Goal: Task Accomplishment & Management: Complete application form

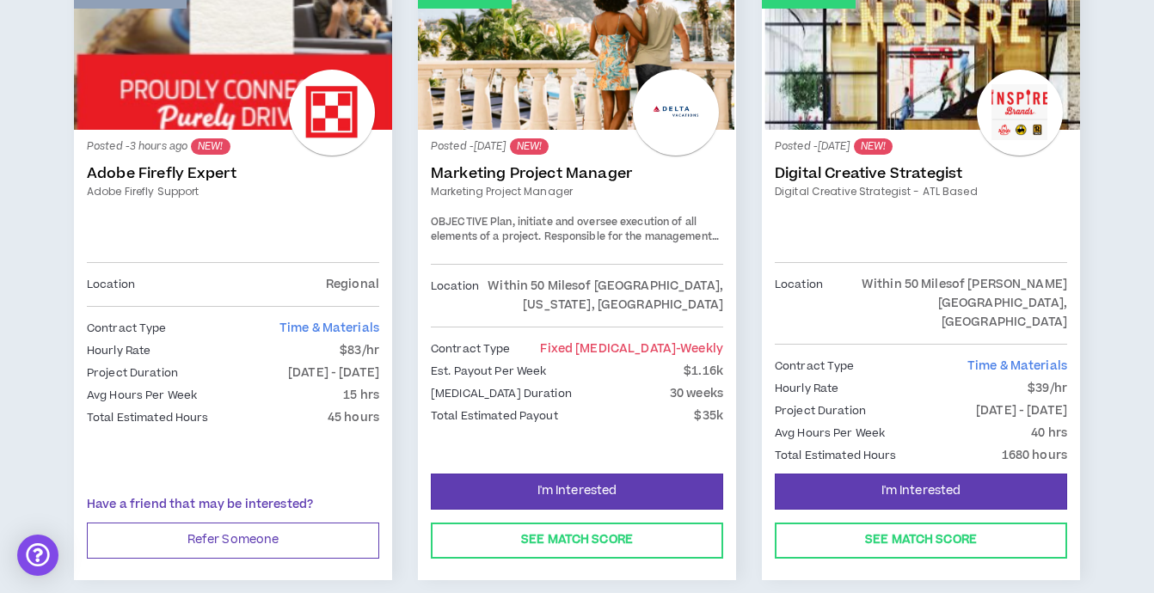
scroll to position [433, 0]
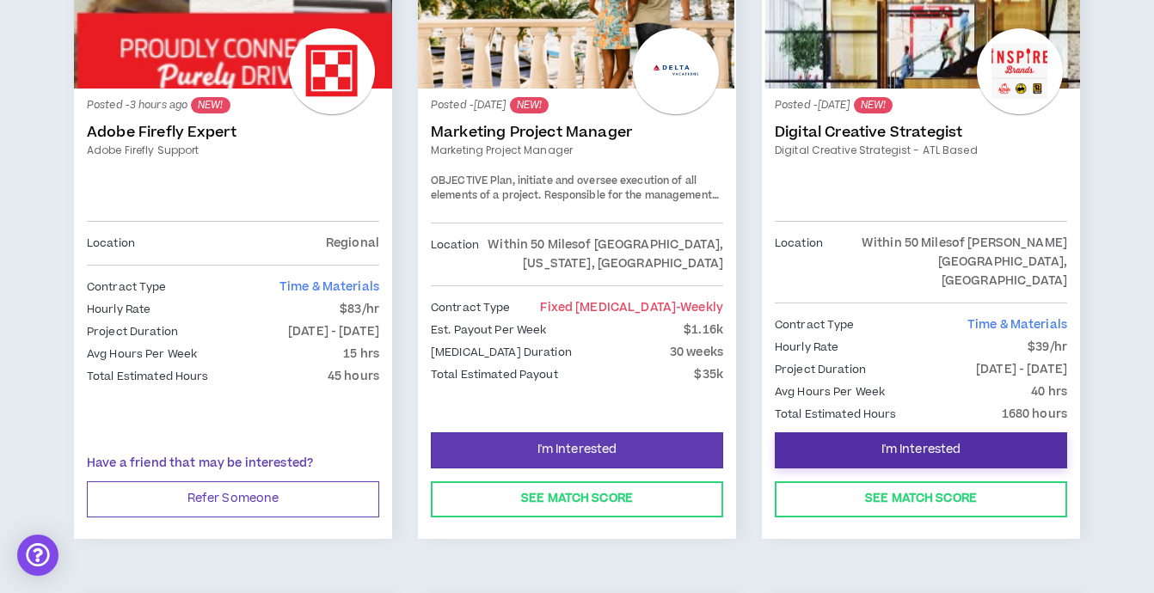
click at [926, 442] on span "I'm Interested" at bounding box center [921, 450] width 80 height 16
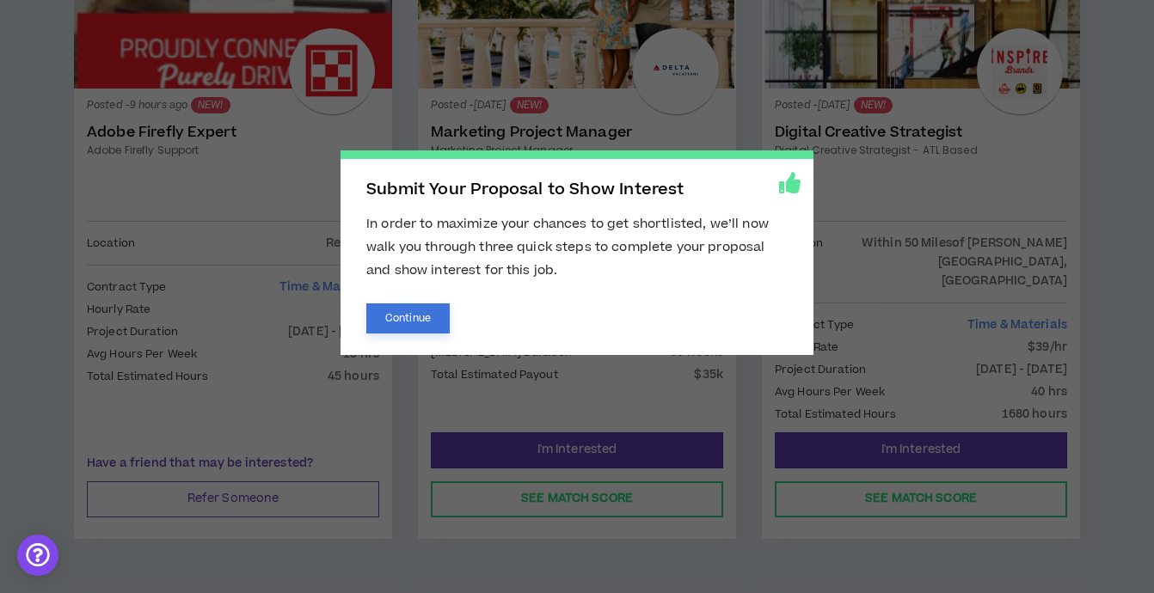
click at [420, 321] on button "Continue" at bounding box center [407, 318] width 83 height 30
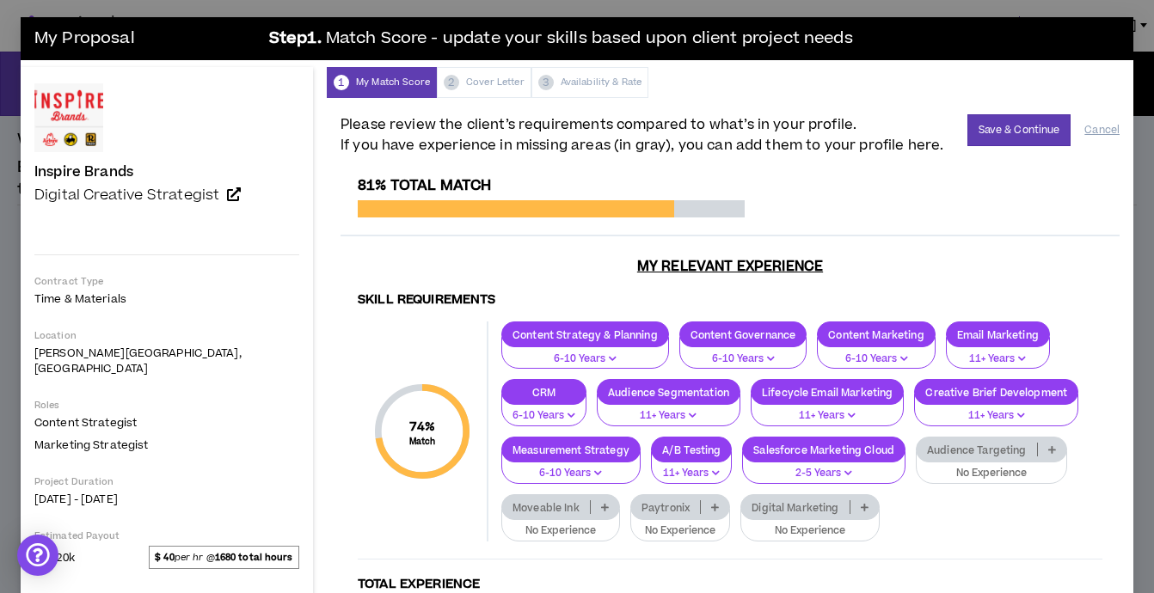
click at [1037, 450] on p at bounding box center [1051, 450] width 28 height 14
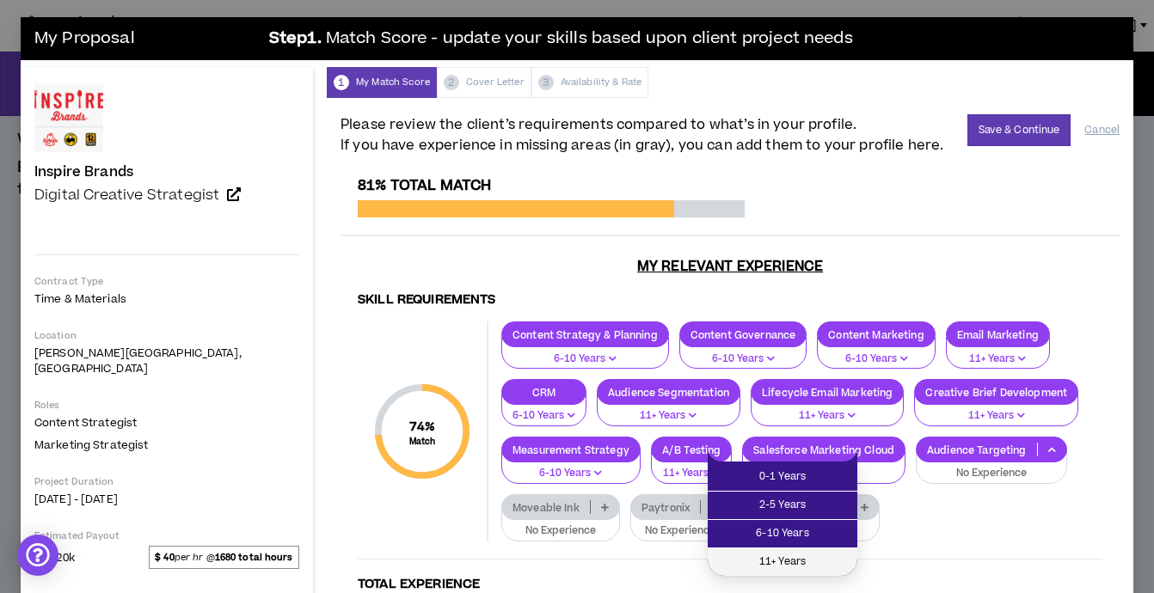
click at [798, 558] on span "11+ Years" at bounding box center [782, 562] width 129 height 19
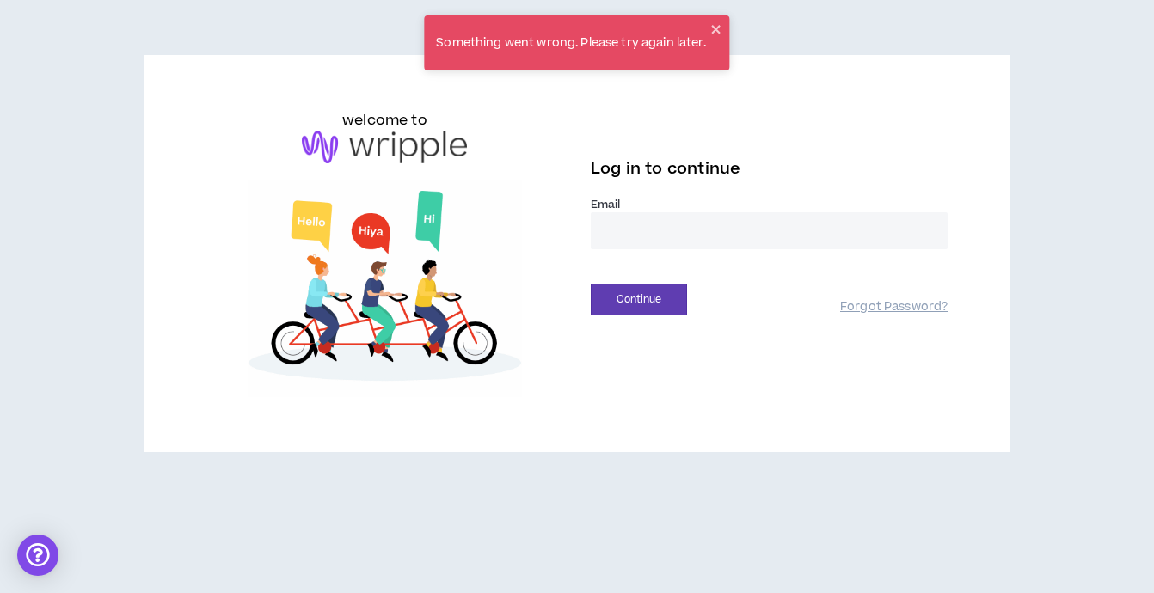
click at [652, 216] on input "email" at bounding box center [769, 230] width 357 height 37
type input "**********"
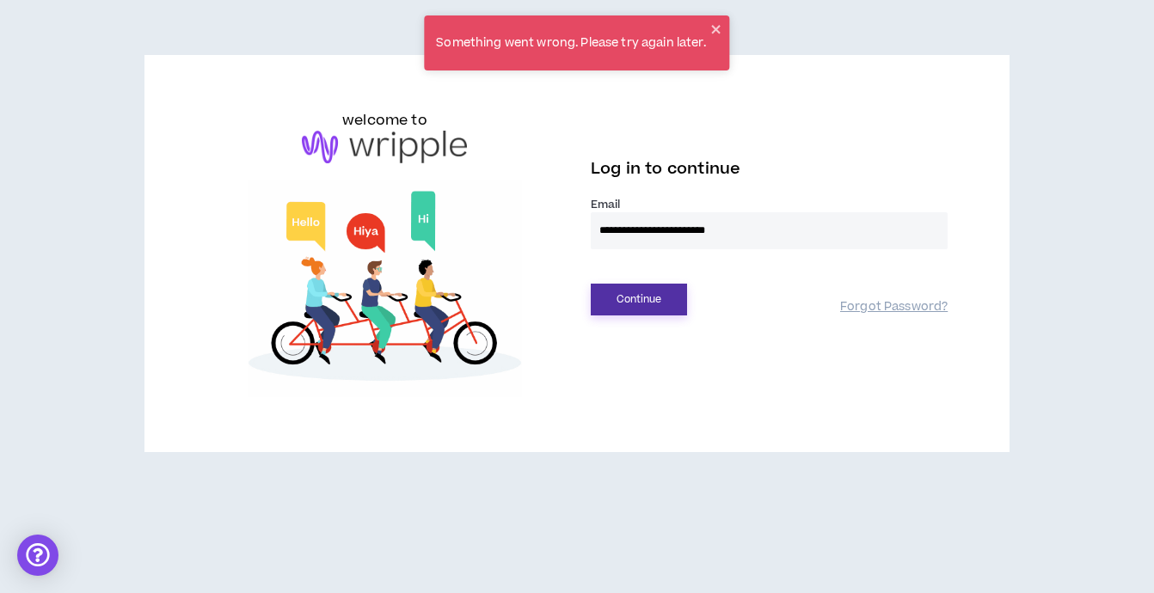
click at [647, 297] on button "Continue" at bounding box center [639, 300] width 96 height 32
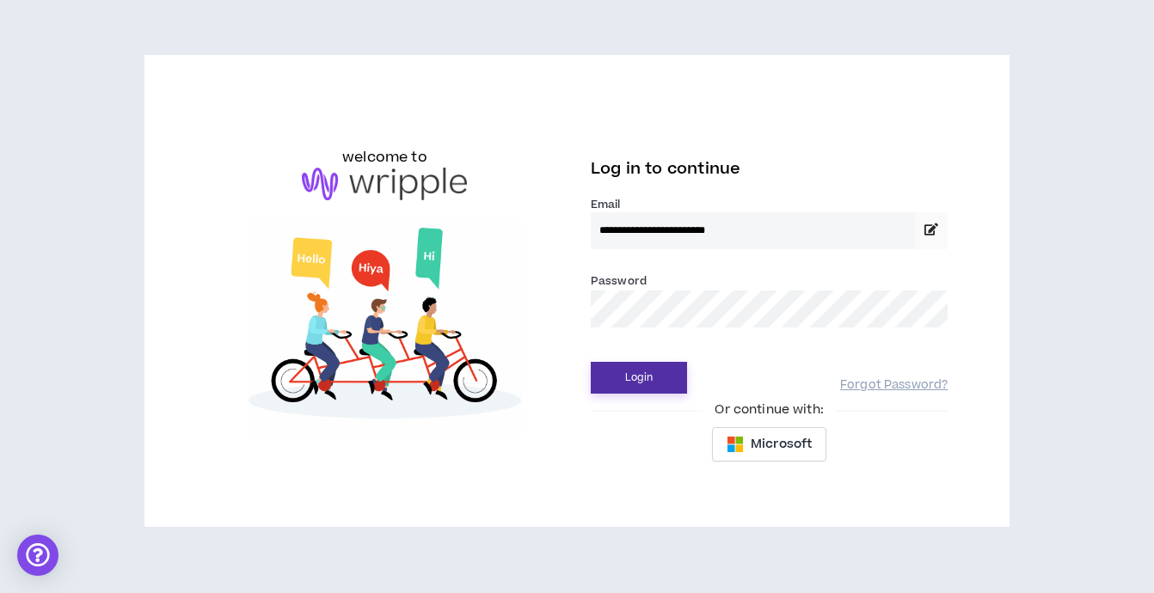
click at [649, 375] on button "Login" at bounding box center [639, 378] width 96 height 32
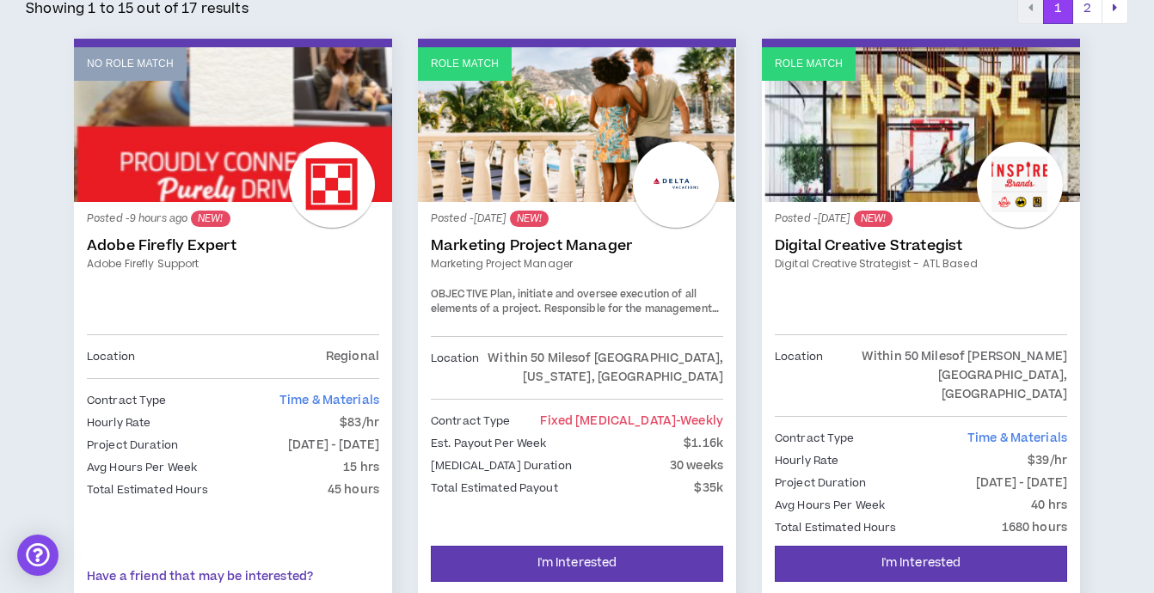
click at [914, 137] on link "Role Match" at bounding box center [921, 124] width 318 height 155
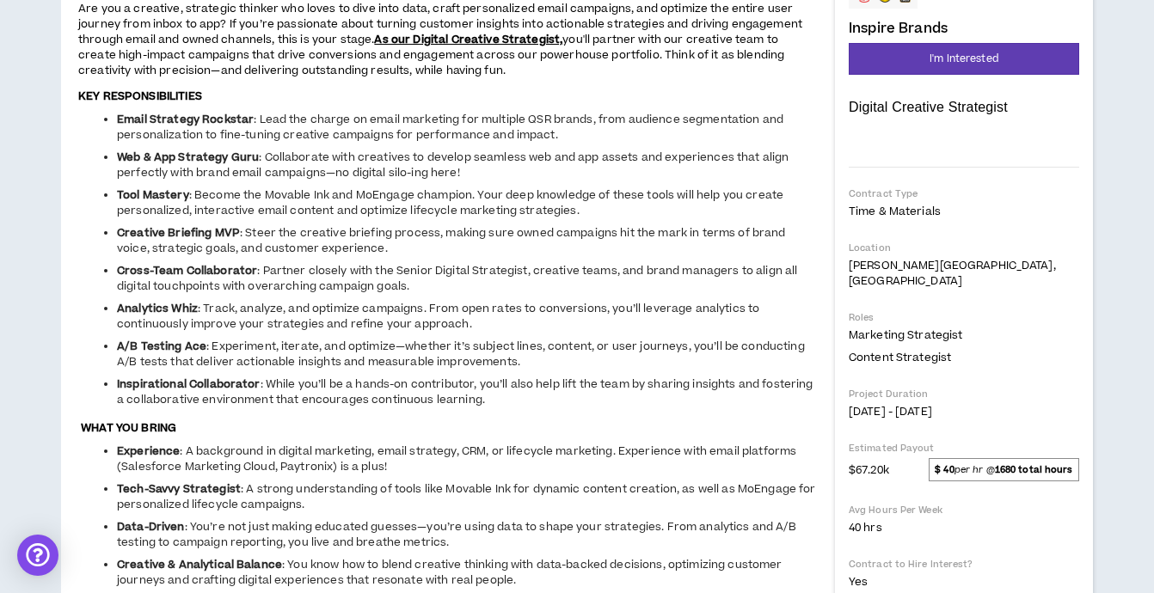
scroll to position [213, 0]
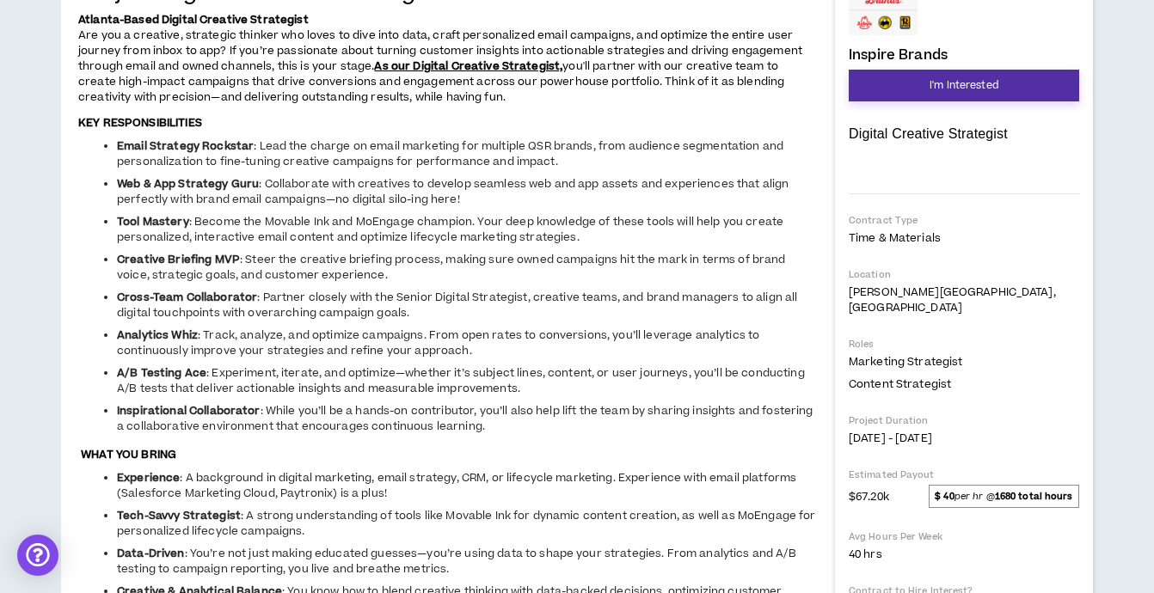
click at [984, 88] on span "I'm Interested" at bounding box center [963, 85] width 69 height 16
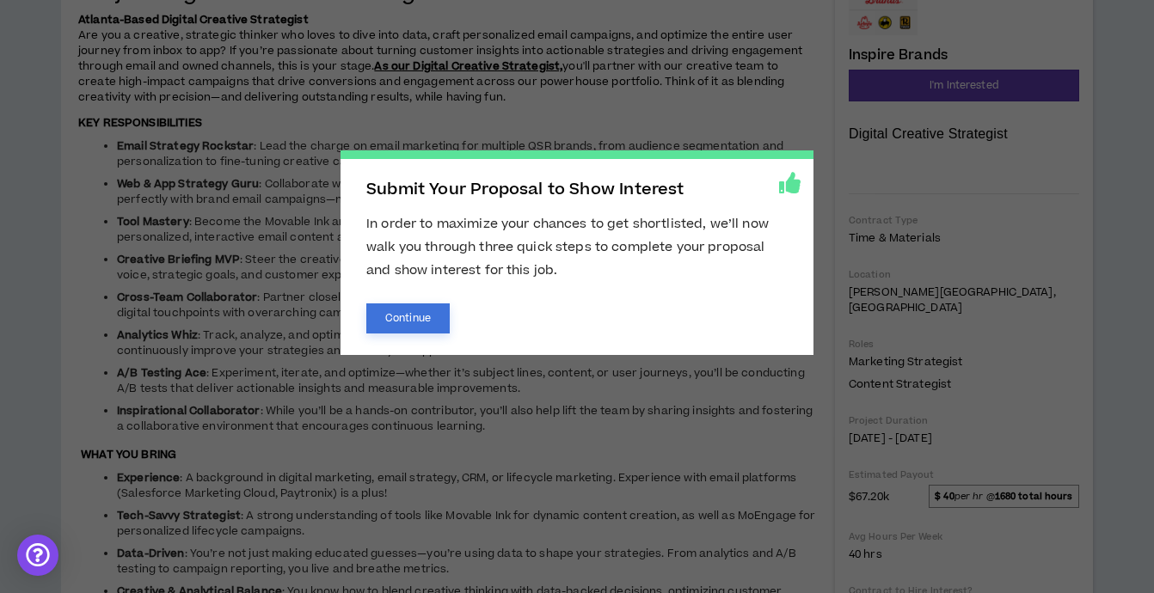
click at [427, 305] on button "Continue" at bounding box center [407, 318] width 83 height 30
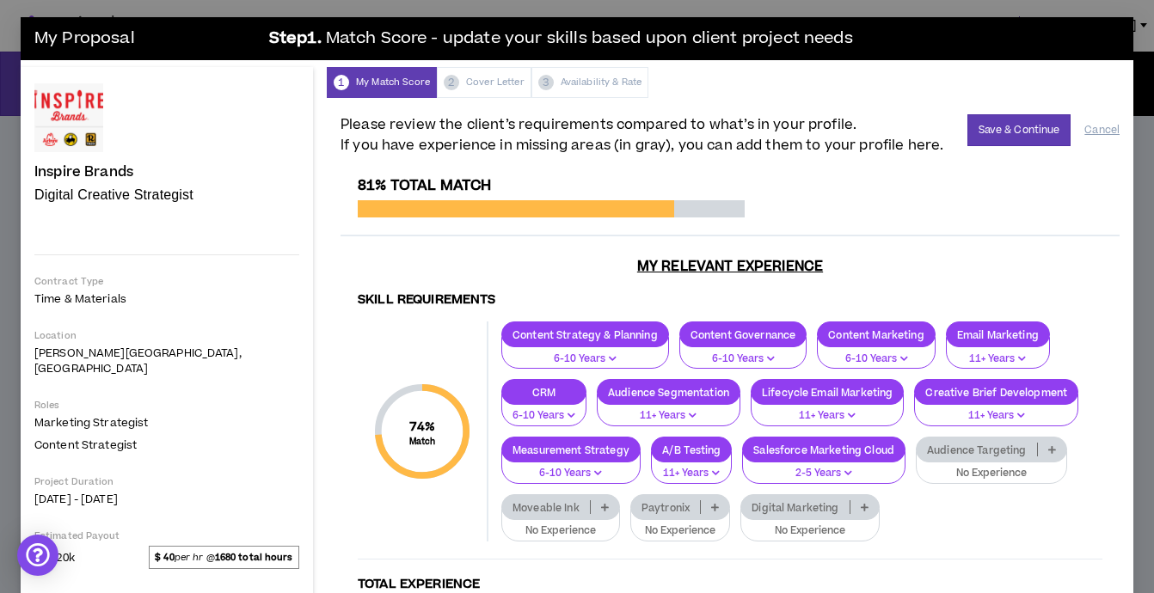
click at [1037, 450] on p at bounding box center [1051, 450] width 28 height 14
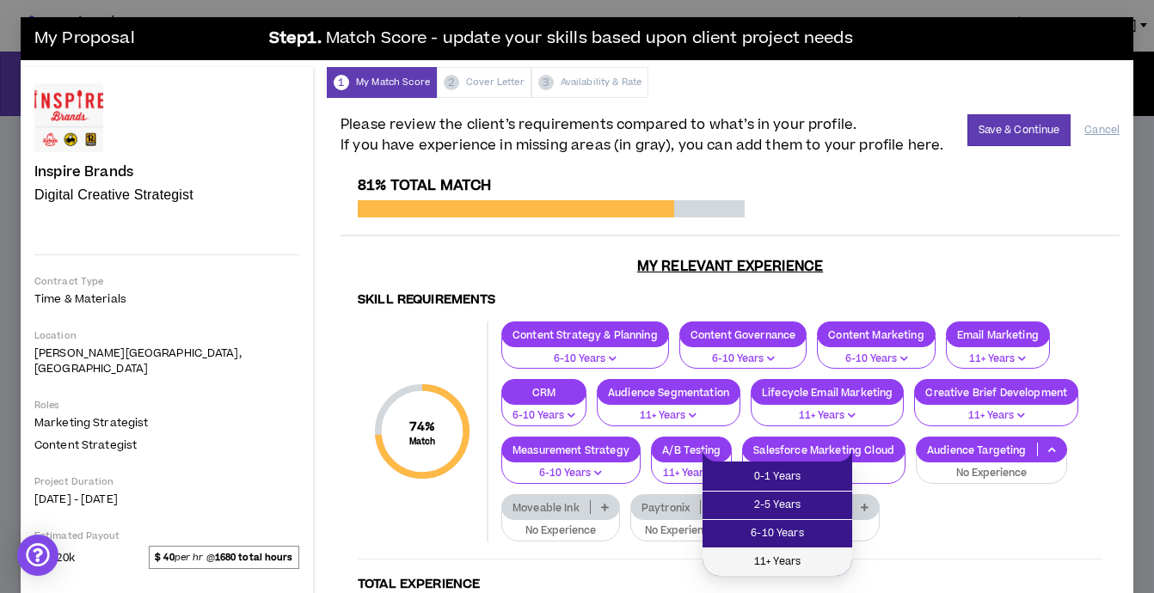
click at [779, 568] on span "11+ Years" at bounding box center [777, 562] width 129 height 19
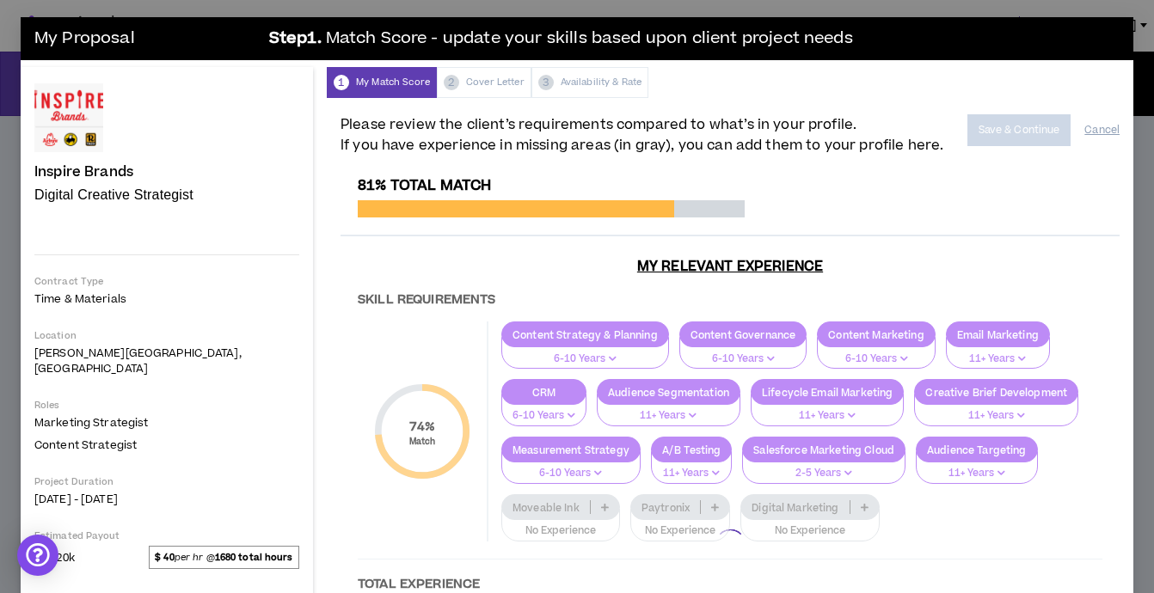
click at [912, 446] on div at bounding box center [729, 544] width 779 height 735
click at [926, 449] on div at bounding box center [729, 544] width 779 height 735
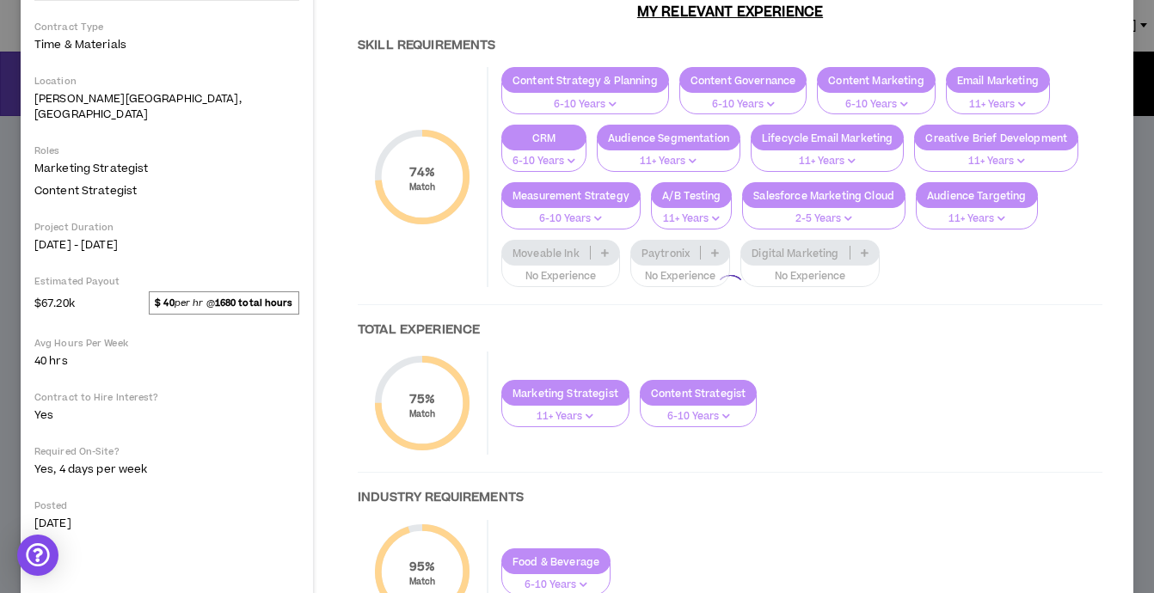
scroll to position [259, 0]
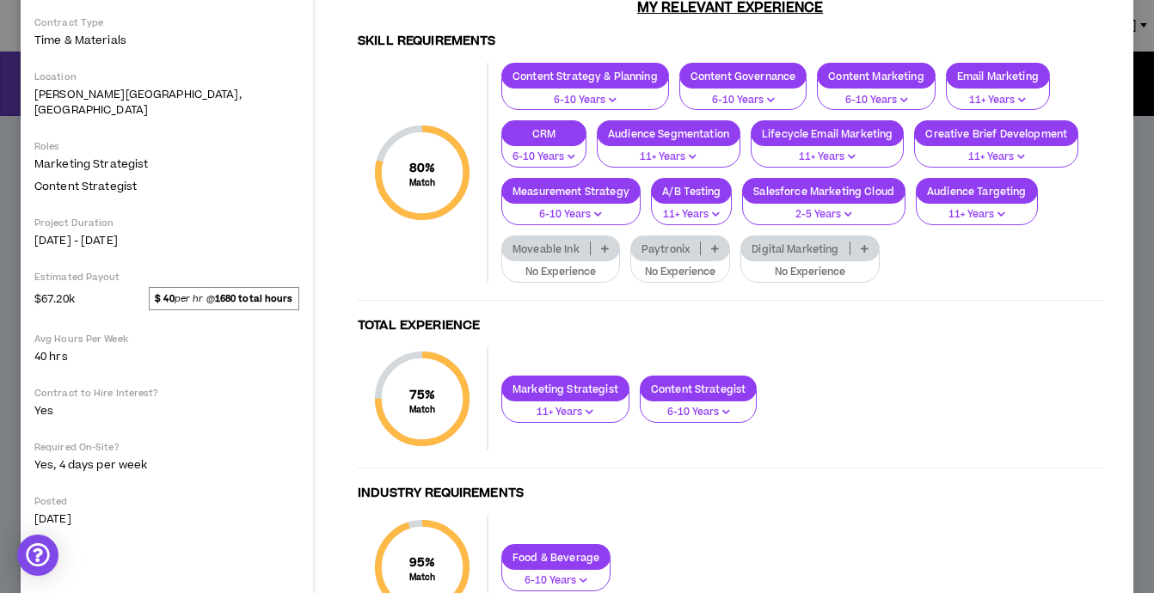
click at [609, 244] on icon at bounding box center [605, 248] width 8 height 9
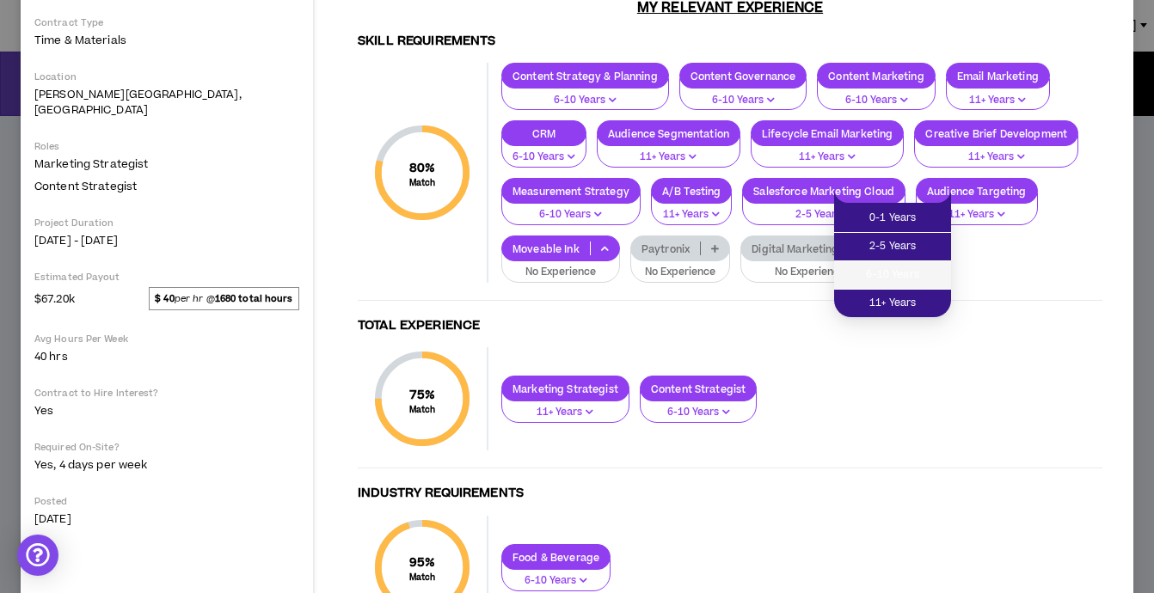
click at [878, 275] on span "6-10 Years" at bounding box center [892, 275] width 96 height 19
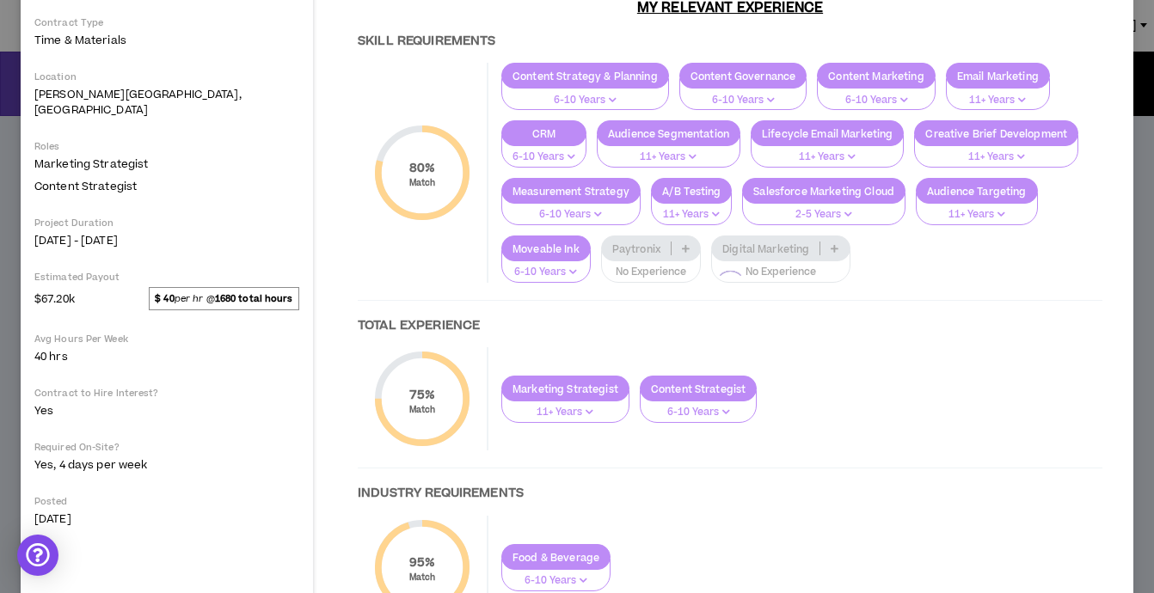
click at [986, 200] on div at bounding box center [729, 285] width 779 height 735
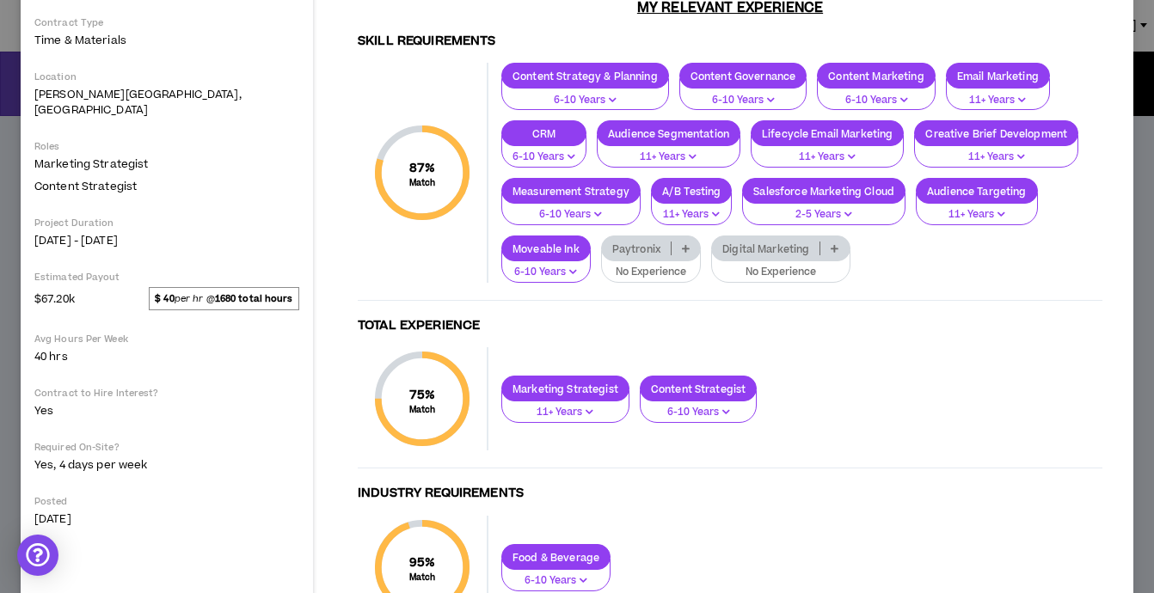
click at [701, 236] on div "Paytronix" at bounding box center [651, 249] width 100 height 26
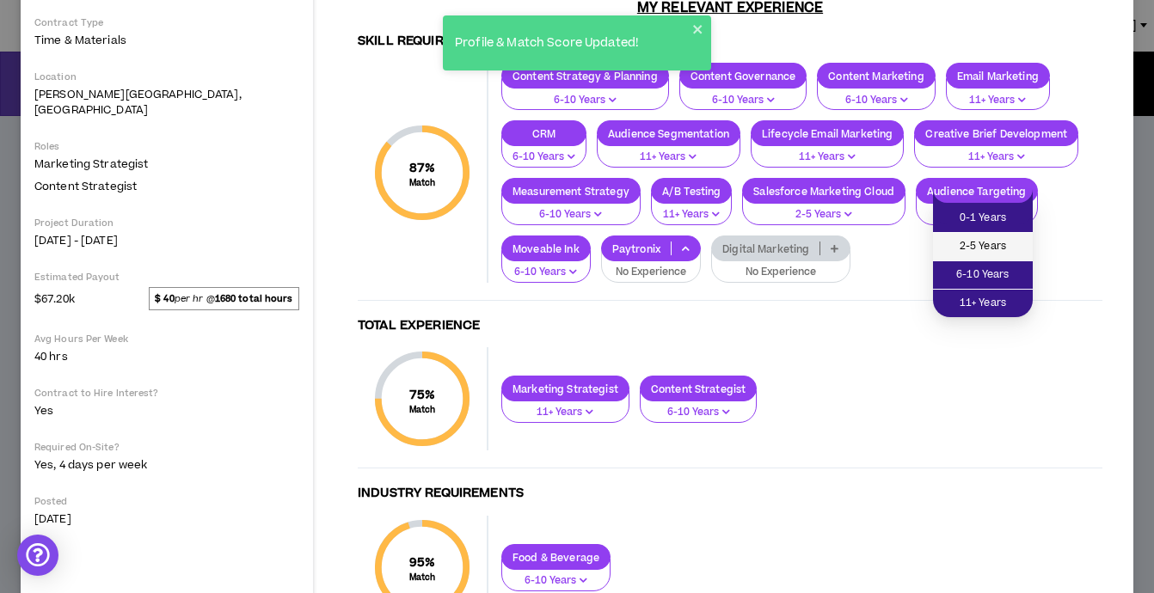
click at [972, 248] on span "2-5 Years" at bounding box center [982, 246] width 79 height 19
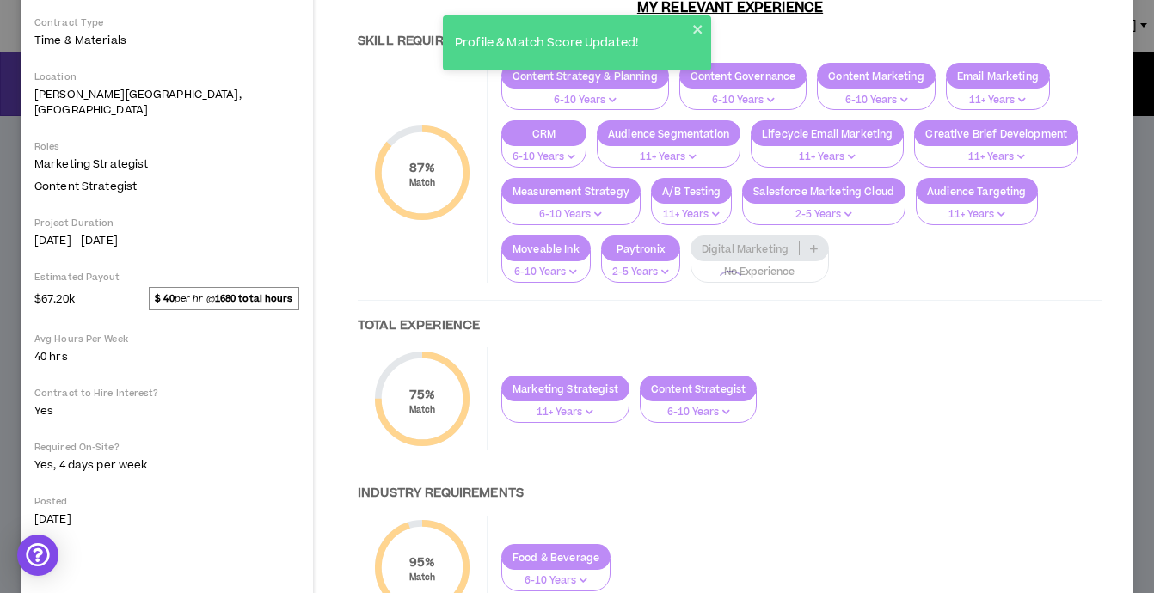
click at [548, 247] on div at bounding box center [729, 285] width 779 height 735
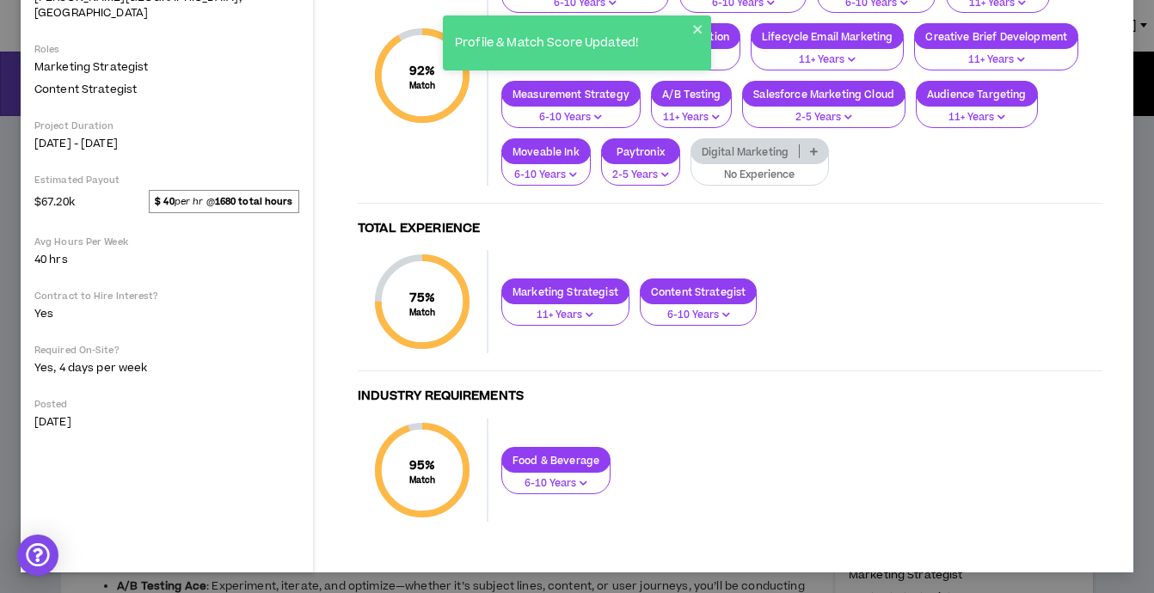
scroll to position [356, 0]
click at [691, 154] on p "Digital Marketing" at bounding box center [744, 151] width 107 height 13
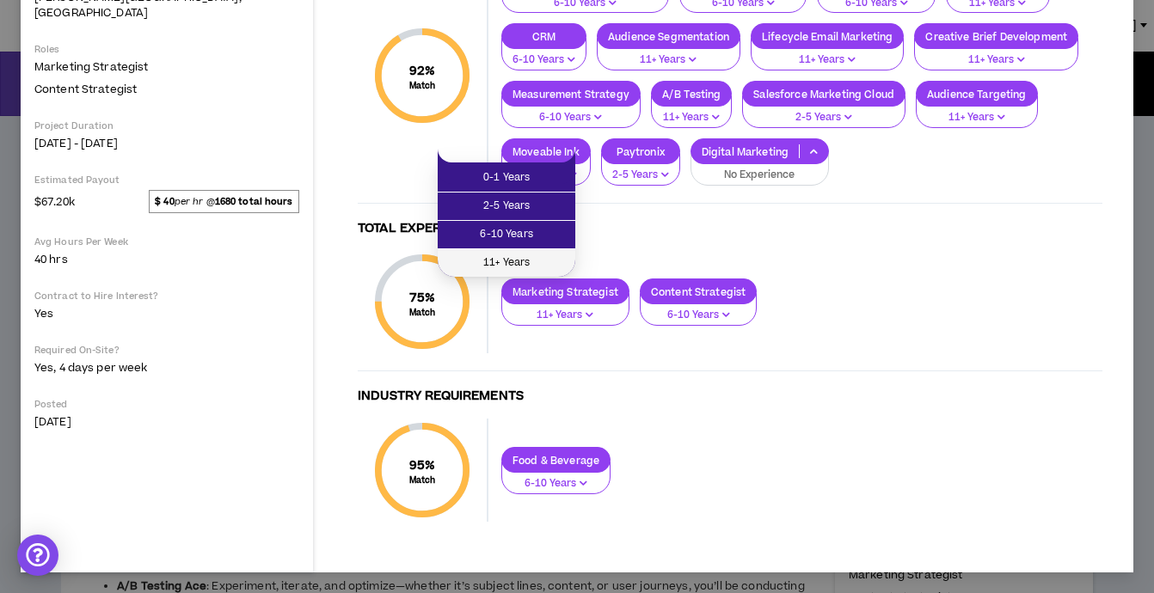
click at [479, 263] on span "11+ Years" at bounding box center [506, 263] width 117 height 19
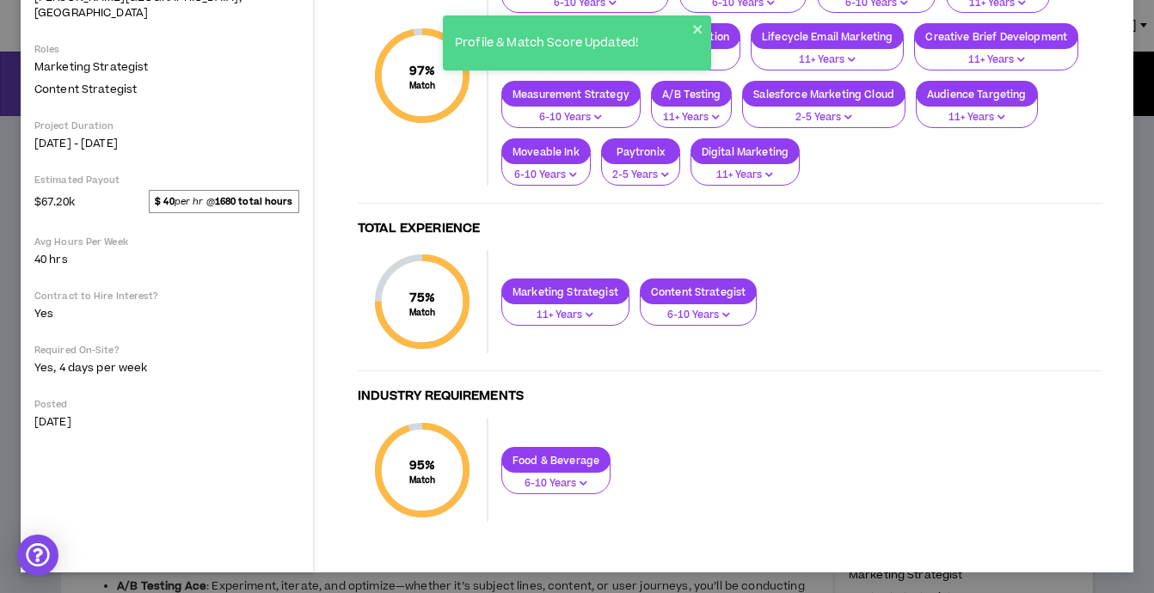
click at [722, 317] on icon "button" at bounding box center [726, 314] width 8 height 9
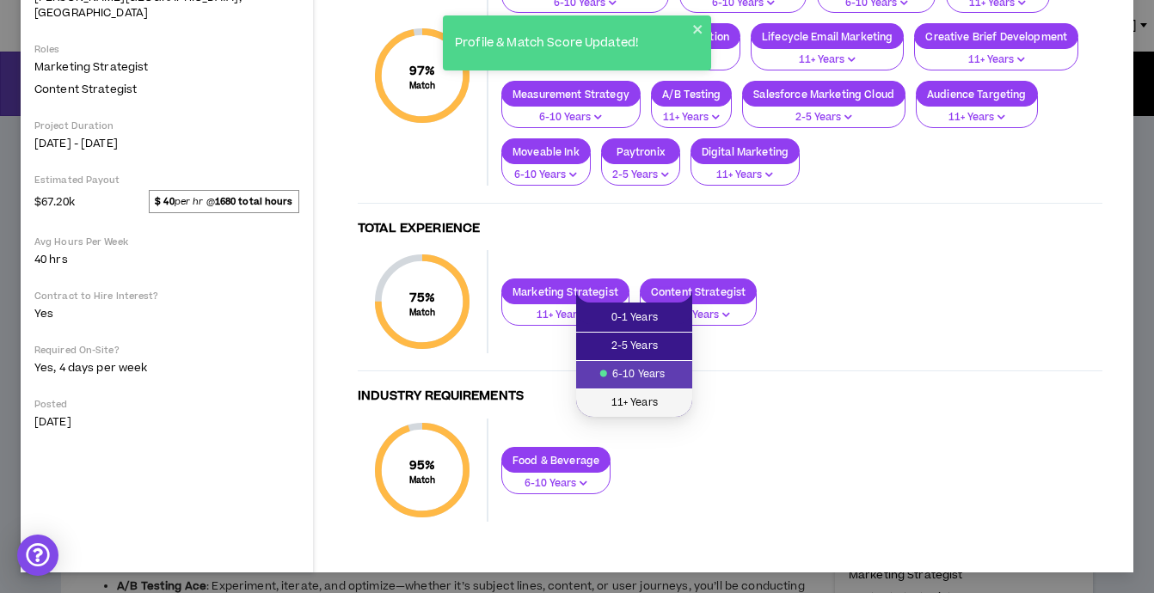
click at [644, 396] on span "11+ Years" at bounding box center [633, 403] width 95 height 19
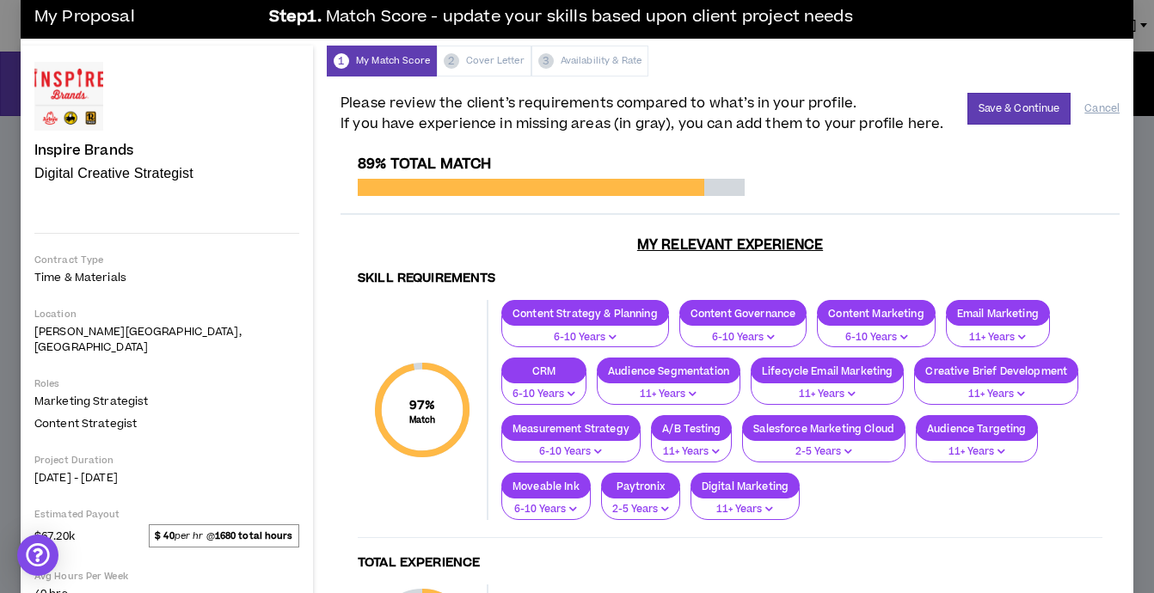
scroll to position [0, 0]
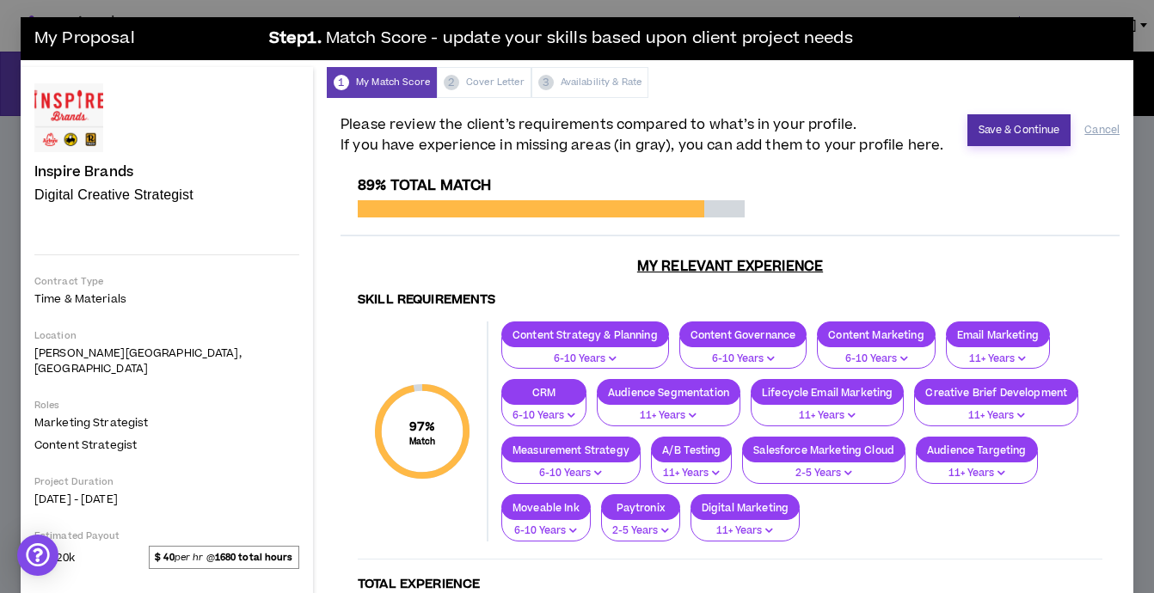
click at [1001, 130] on button "Save & Continue" at bounding box center [1019, 130] width 104 height 32
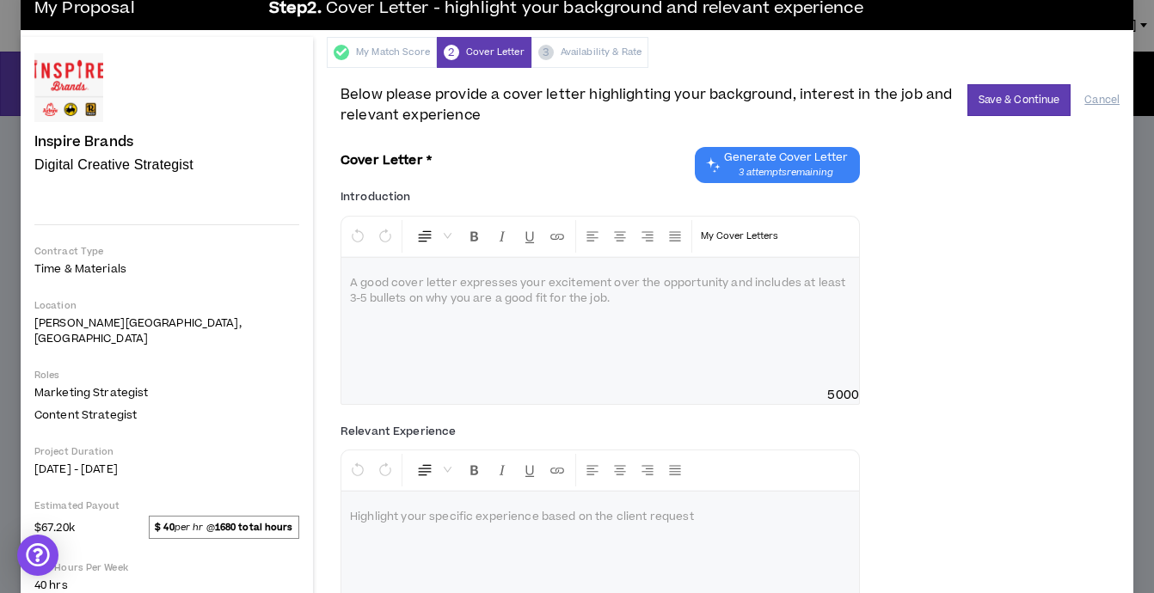
scroll to position [31, 0]
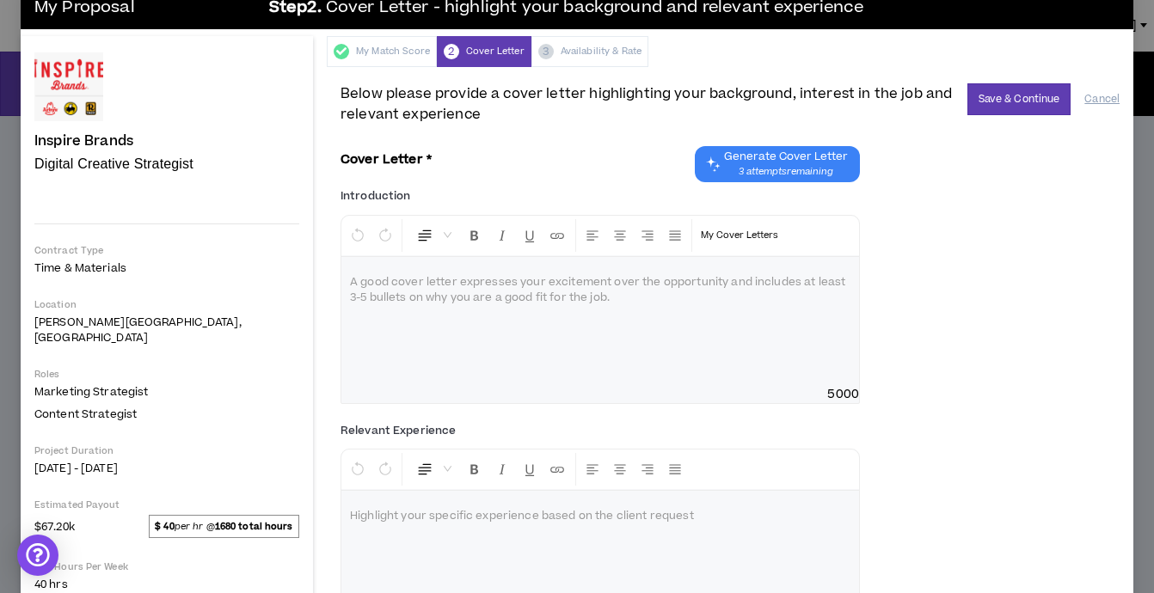
click at [341, 310] on div at bounding box center [599, 321] width 517 height 129
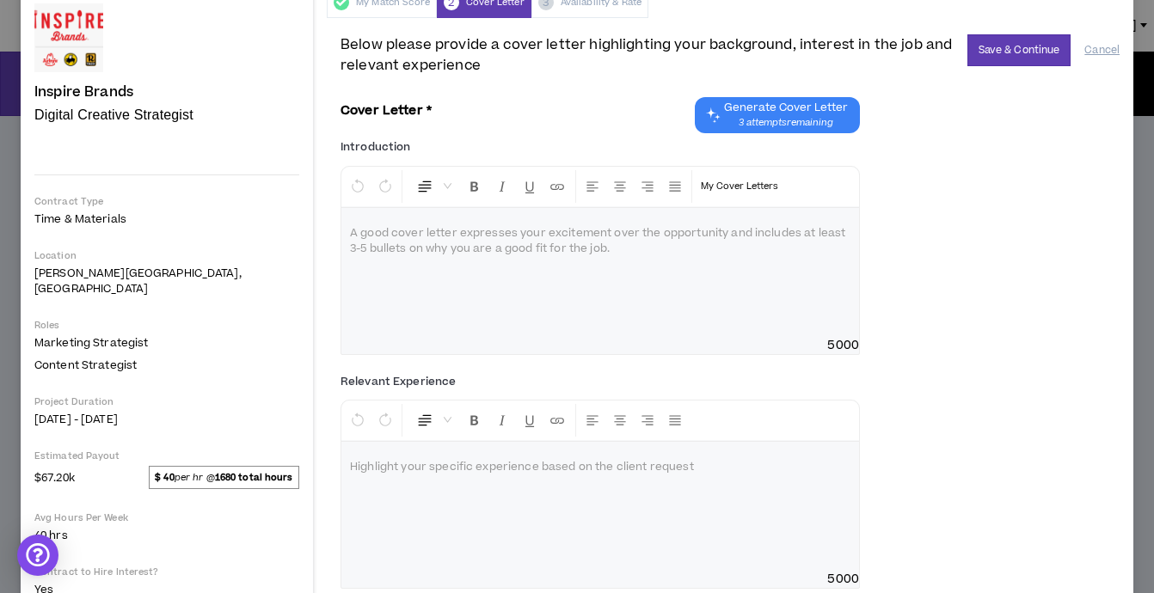
scroll to position [77, 0]
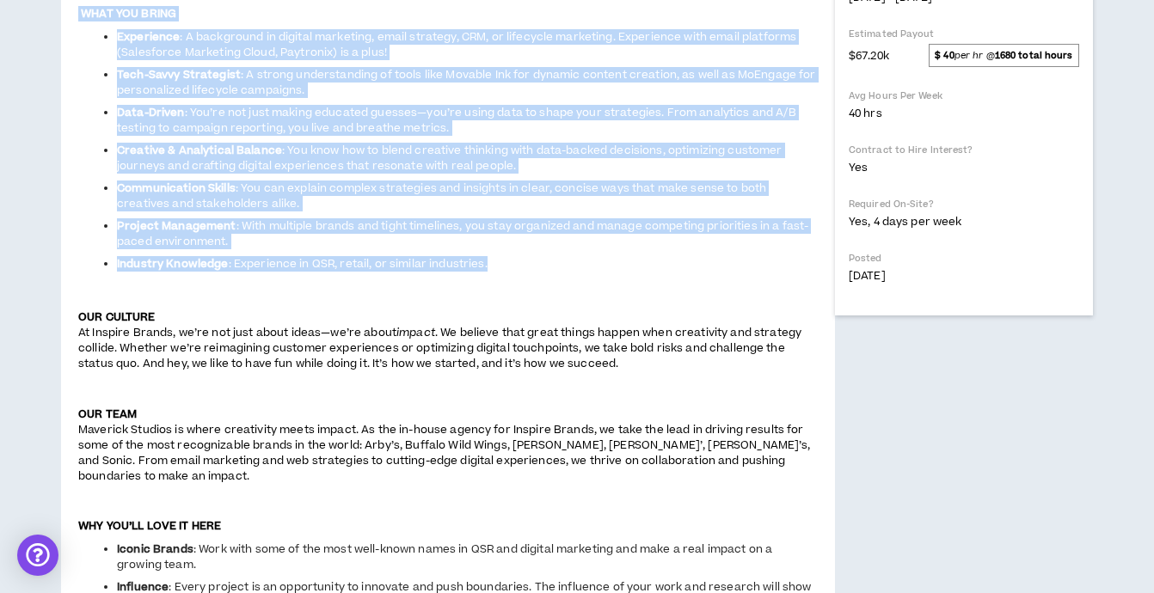
scroll to position [640, 0]
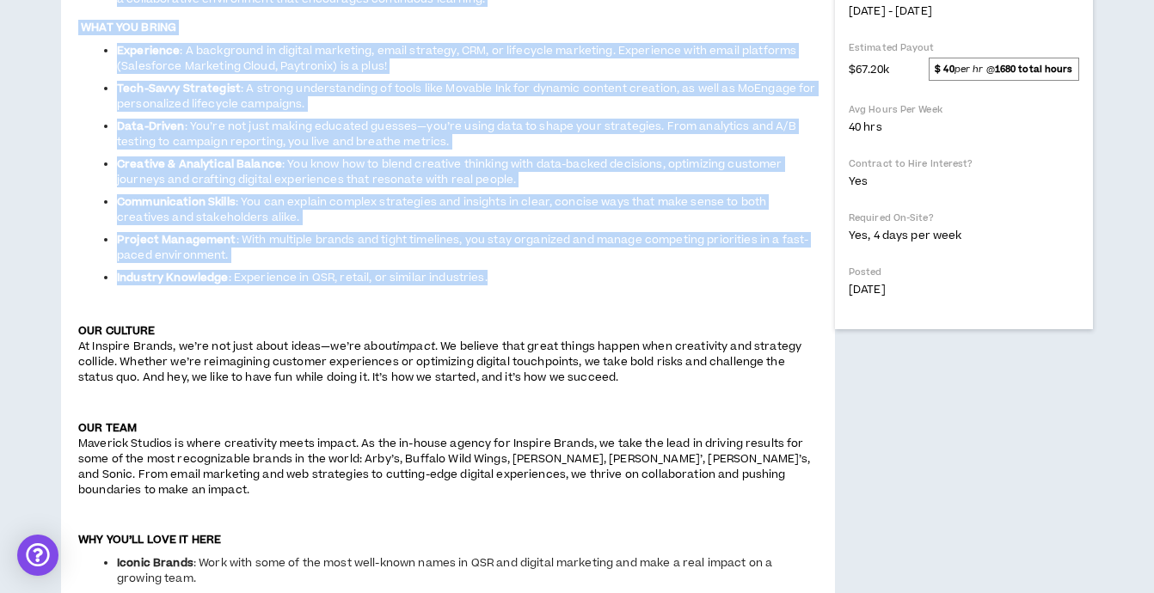
drag, startPoint x: 492, startPoint y: 370, endPoint x: 79, endPoint y: 14, distance: 545.4
click at [79, 14] on span "Atlanta-Based Digital Creative Strategist Are you a creative, strategic thinker…" at bounding box center [447, 340] width 739 height 1512
copy span "Atlanta-Based Digital Creative Strategist Are you a creative, strategic thinker…"
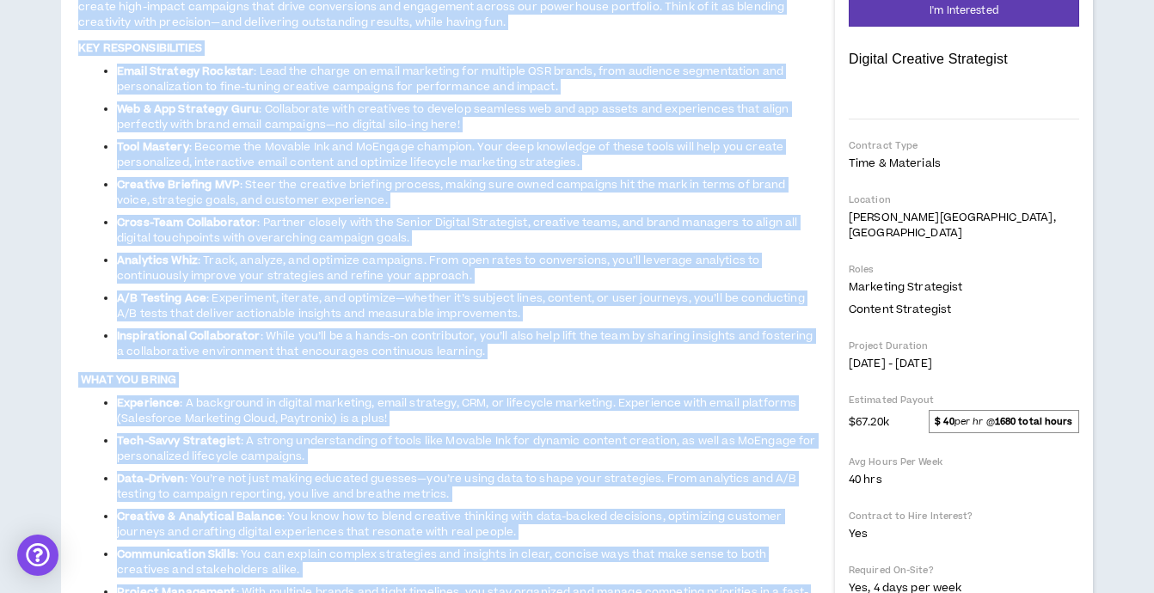
scroll to position [287, 0]
copy span "Atlanta-Based Digital Creative Strategist Are you a creative, strategic thinker…"
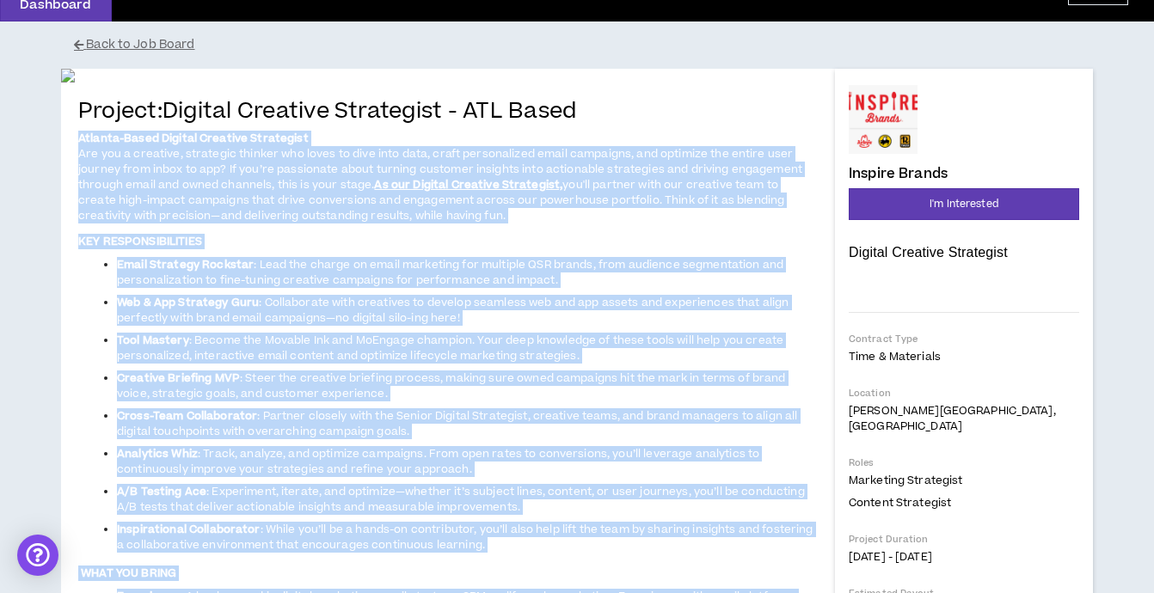
scroll to position [0, 0]
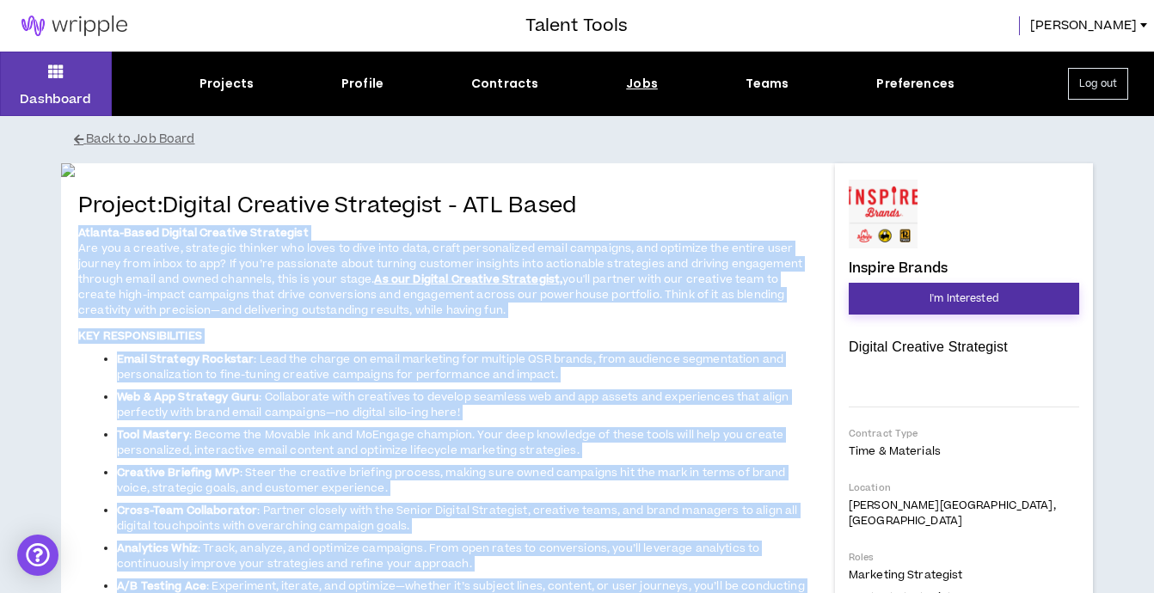
click at [948, 294] on span "I'm Interested" at bounding box center [963, 299] width 69 height 16
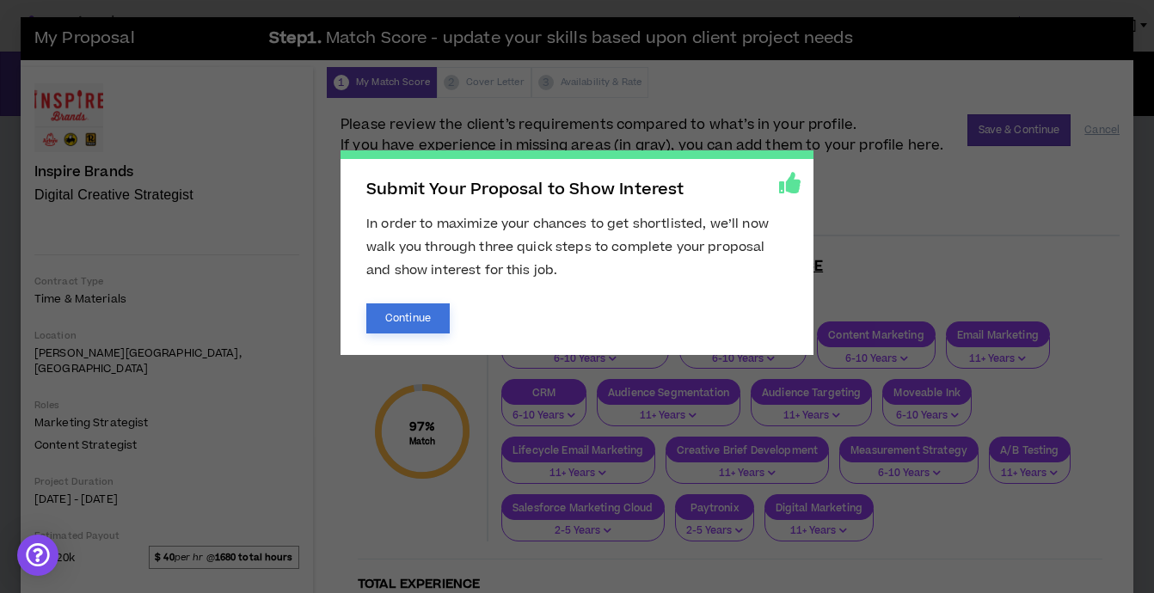
click at [407, 322] on button "Continue" at bounding box center [407, 318] width 83 height 30
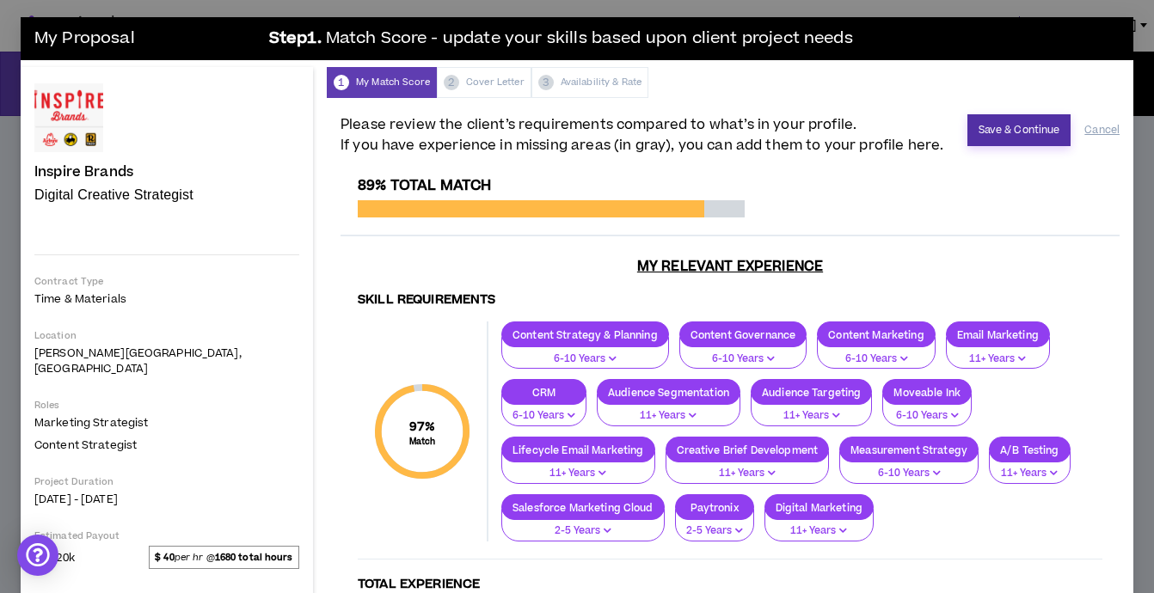
click at [1014, 125] on button "Save & Continue" at bounding box center [1019, 130] width 104 height 32
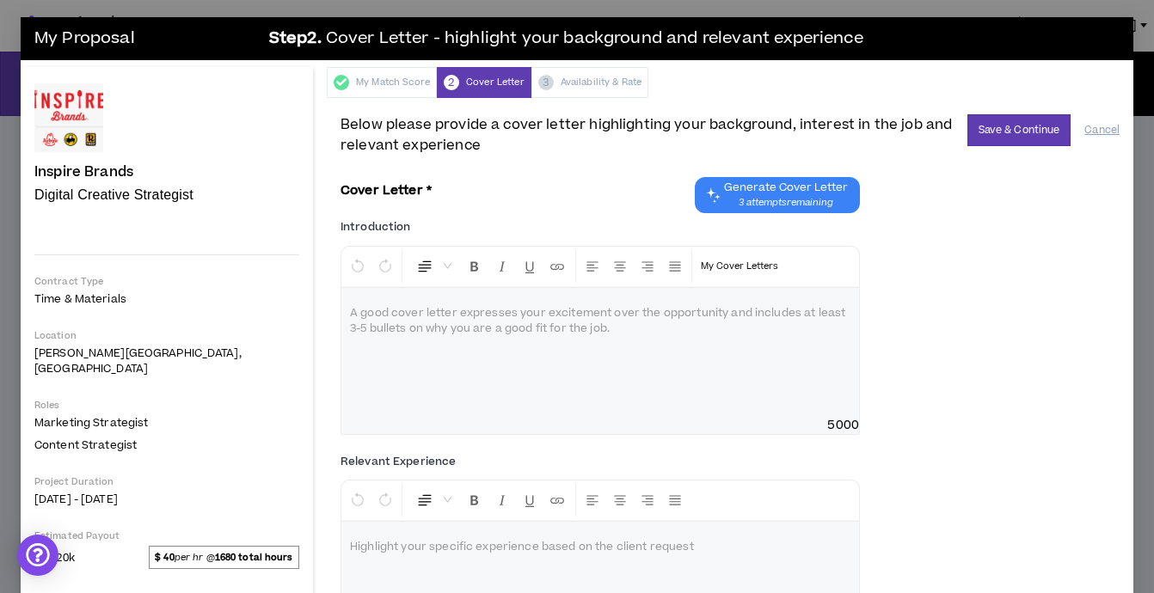
scroll to position [230, 0]
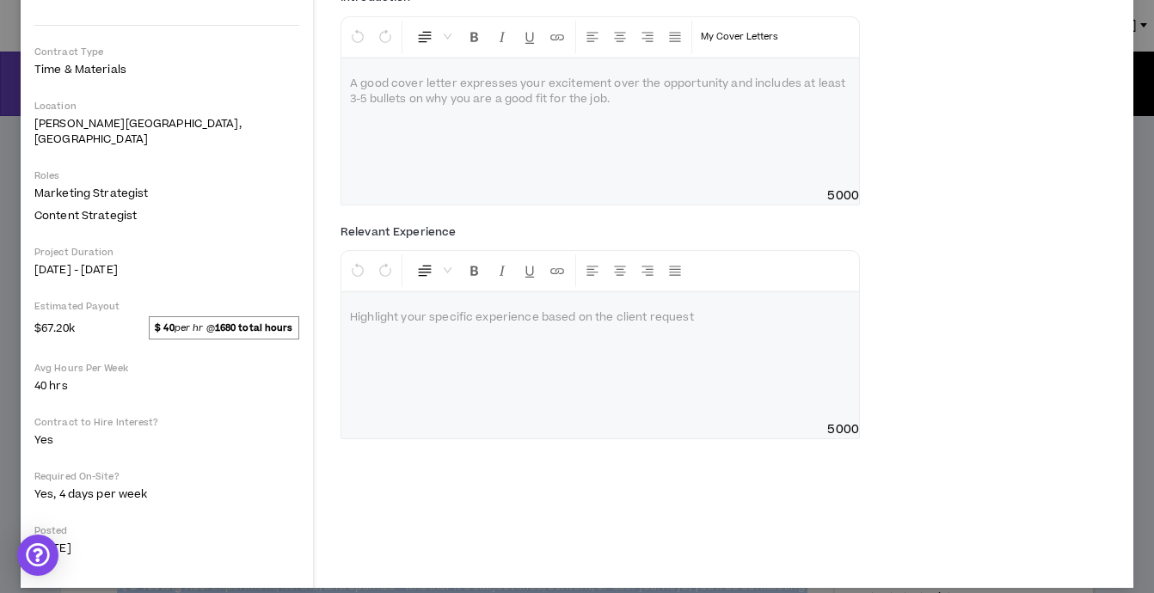
click at [349, 119] on div at bounding box center [599, 122] width 517 height 129
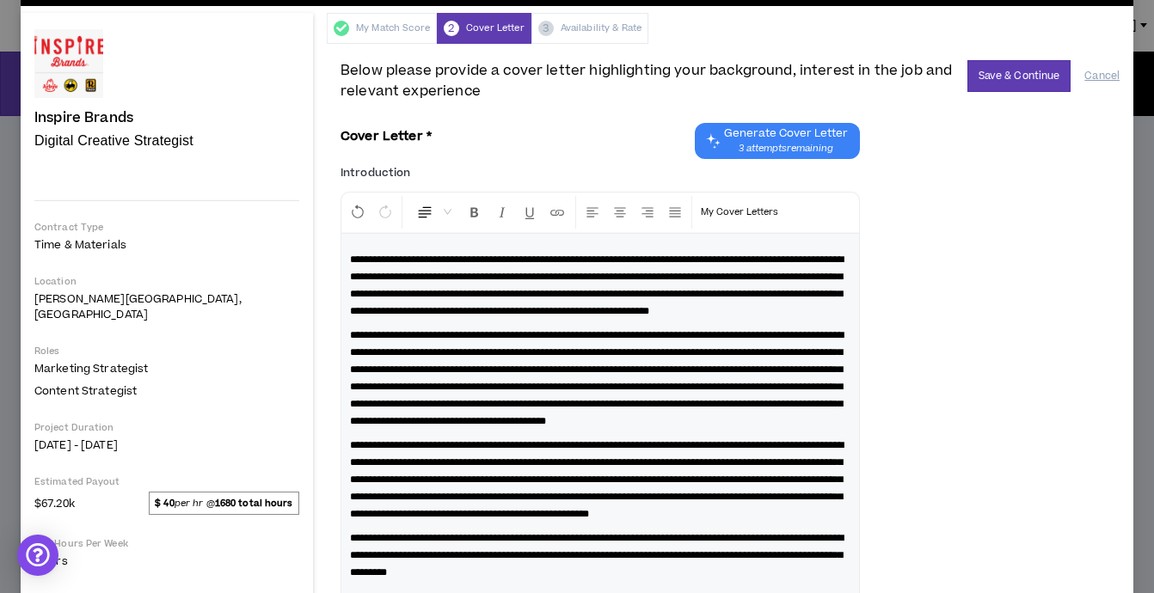
scroll to position [478, 0]
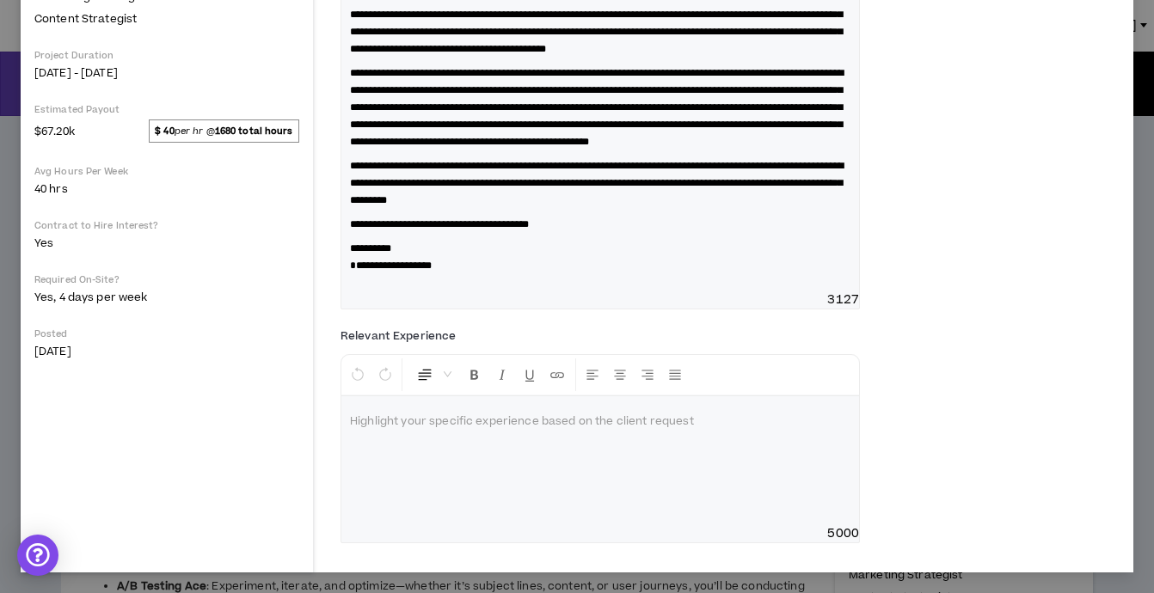
click at [350, 426] on p at bounding box center [600, 421] width 500 height 17
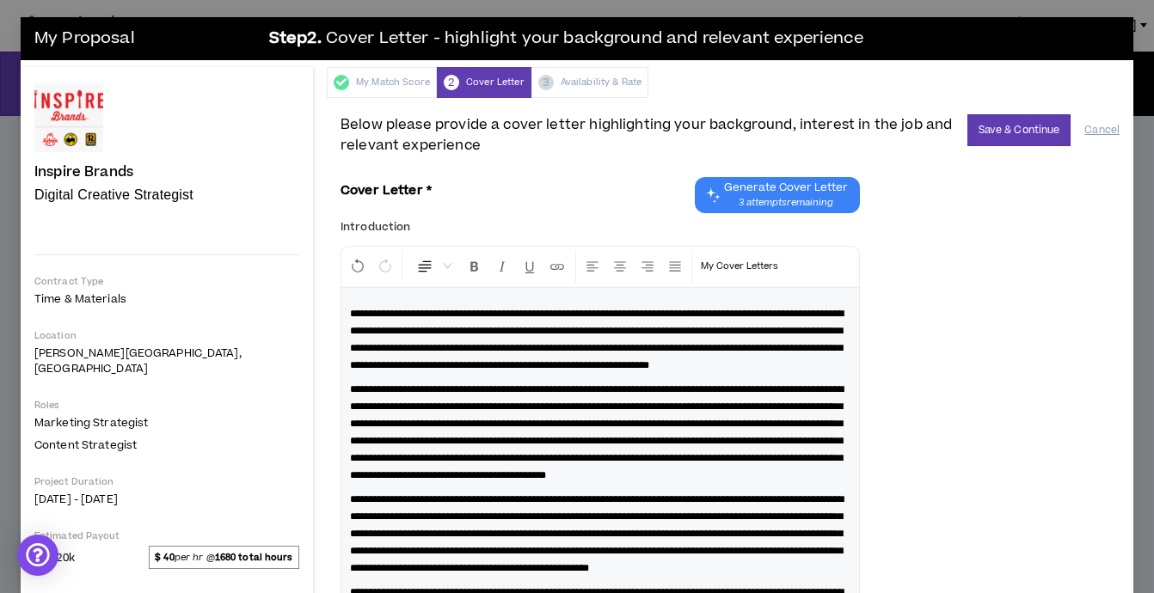
scroll to position [614, 0]
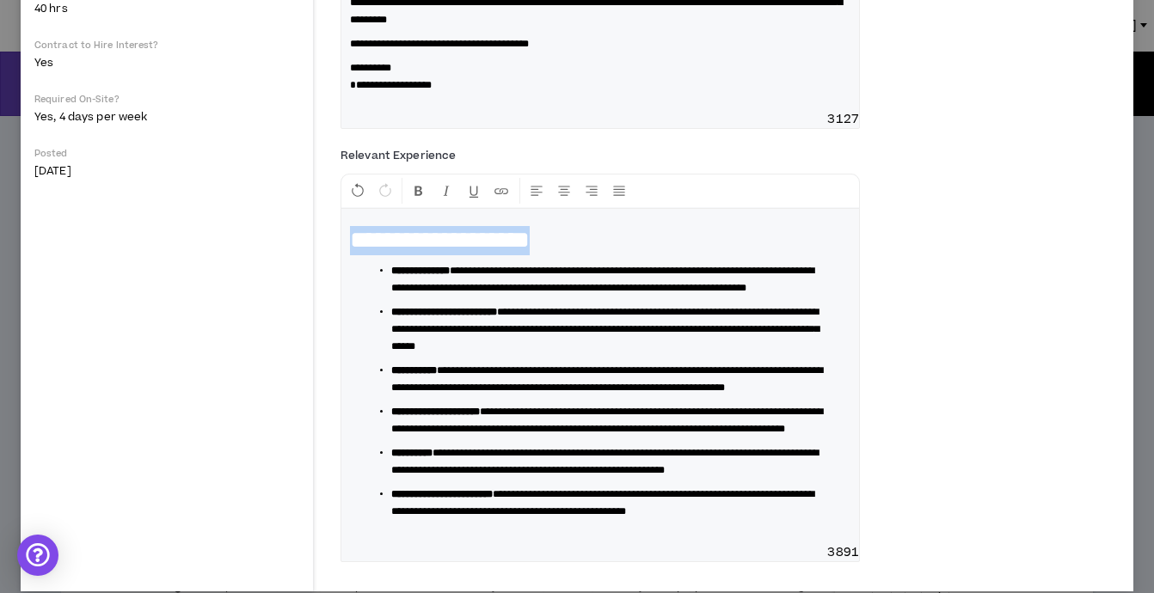
drag, startPoint x: 565, startPoint y: 294, endPoint x: 162, endPoint y: 271, distance: 403.8
click at [162, 272] on div "Inspire Brands Digital Creative Strategist Hide Details Contract Type Time & Ma…" at bounding box center [577, 25] width 1112 height 1131
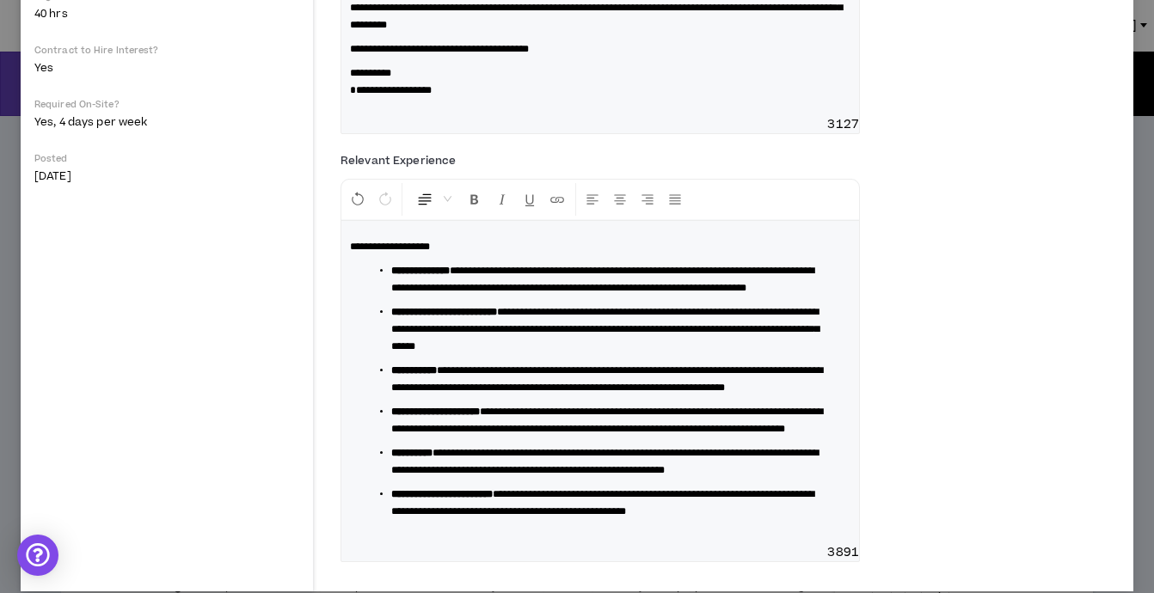
scroll to position [724, 0]
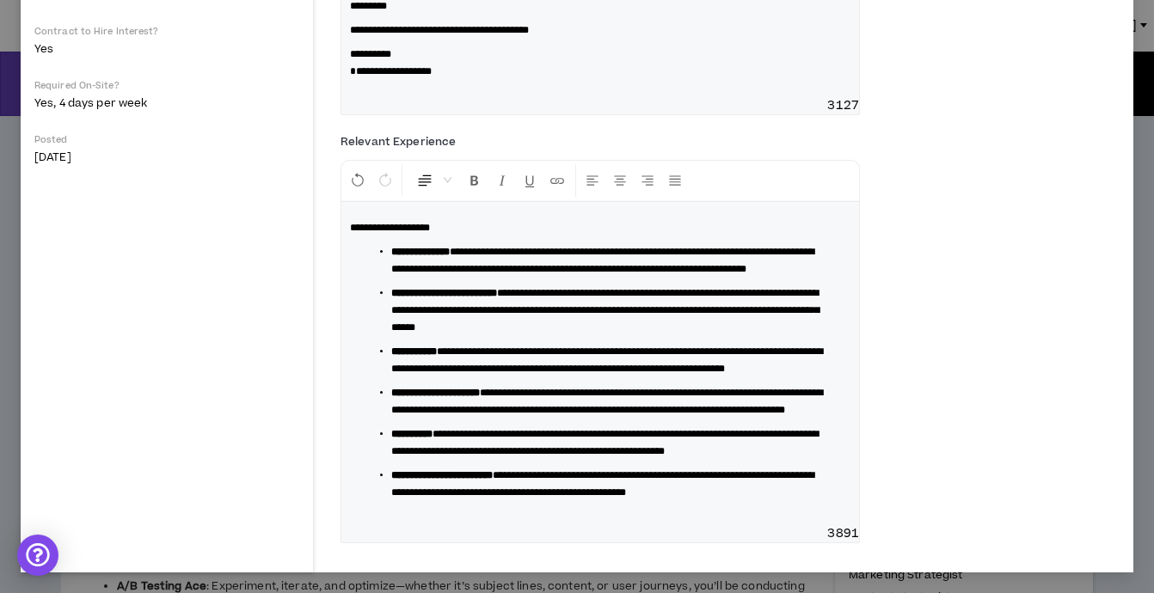
click at [738, 505] on div "**********" at bounding box center [599, 363] width 517 height 323
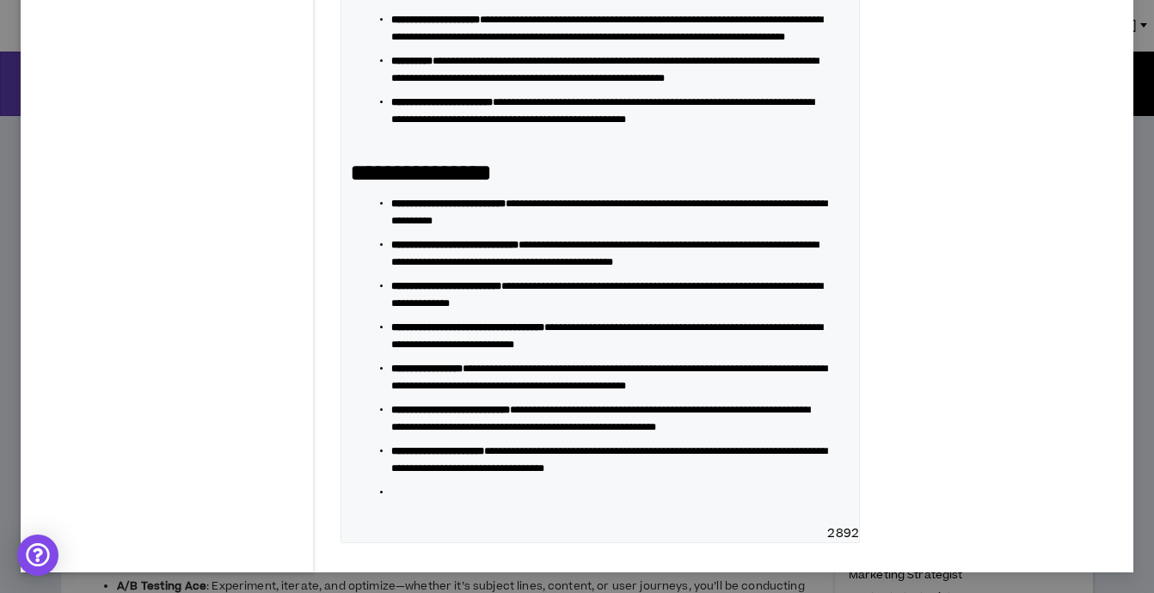
scroll to position [1013, 0]
drag, startPoint x: 482, startPoint y: 258, endPoint x: 255, endPoint y: 253, distance: 227.0
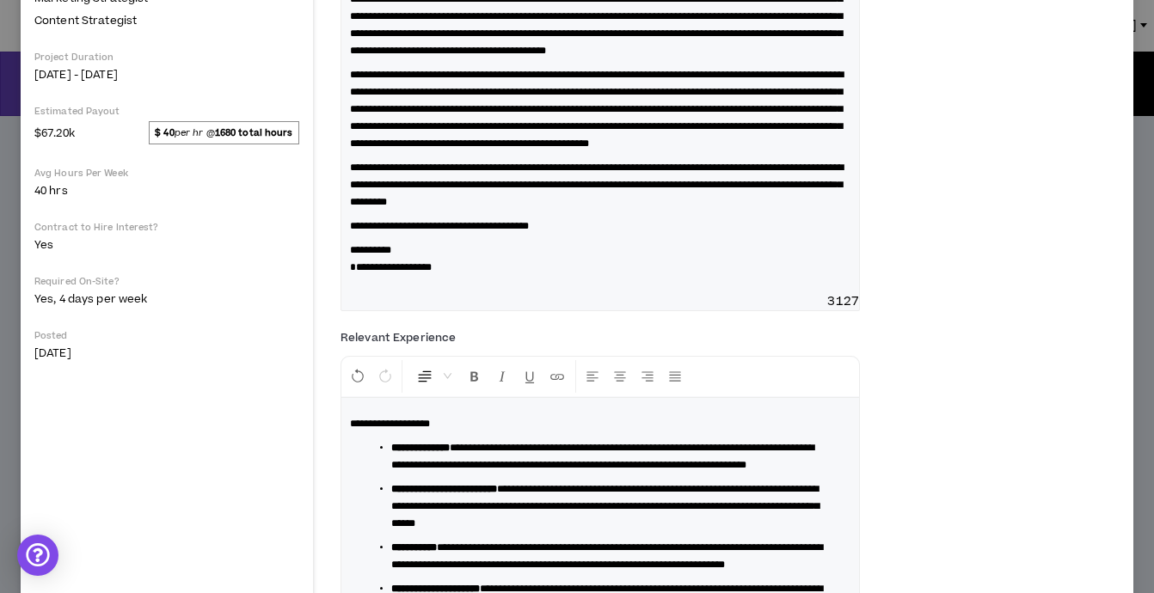
scroll to position [569, 0]
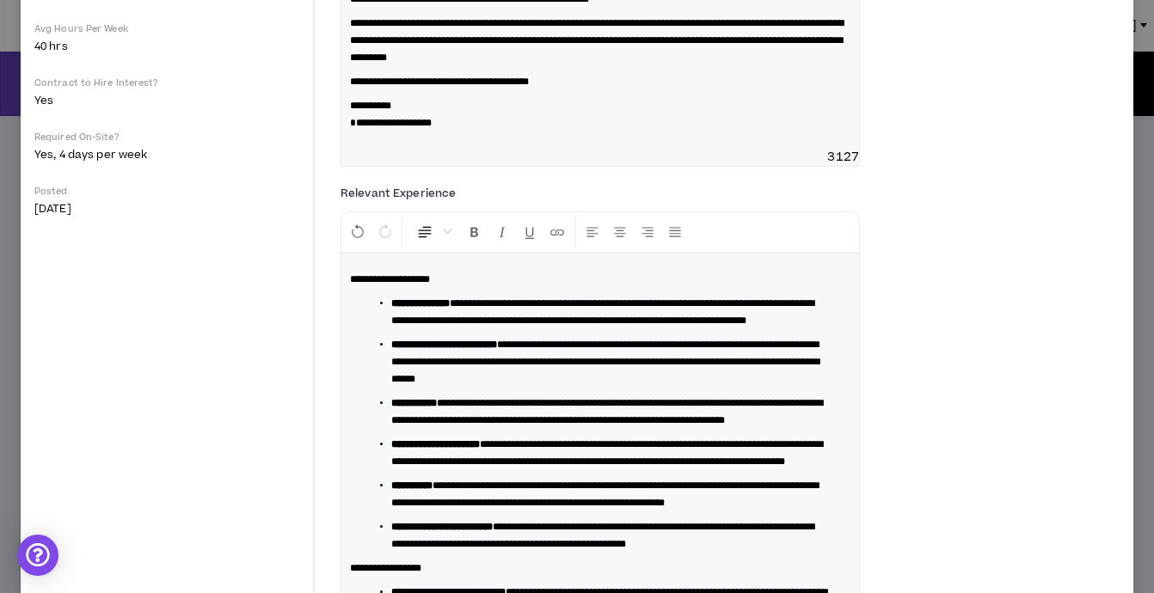
click at [419, 288] on p "**********" at bounding box center [600, 279] width 500 height 17
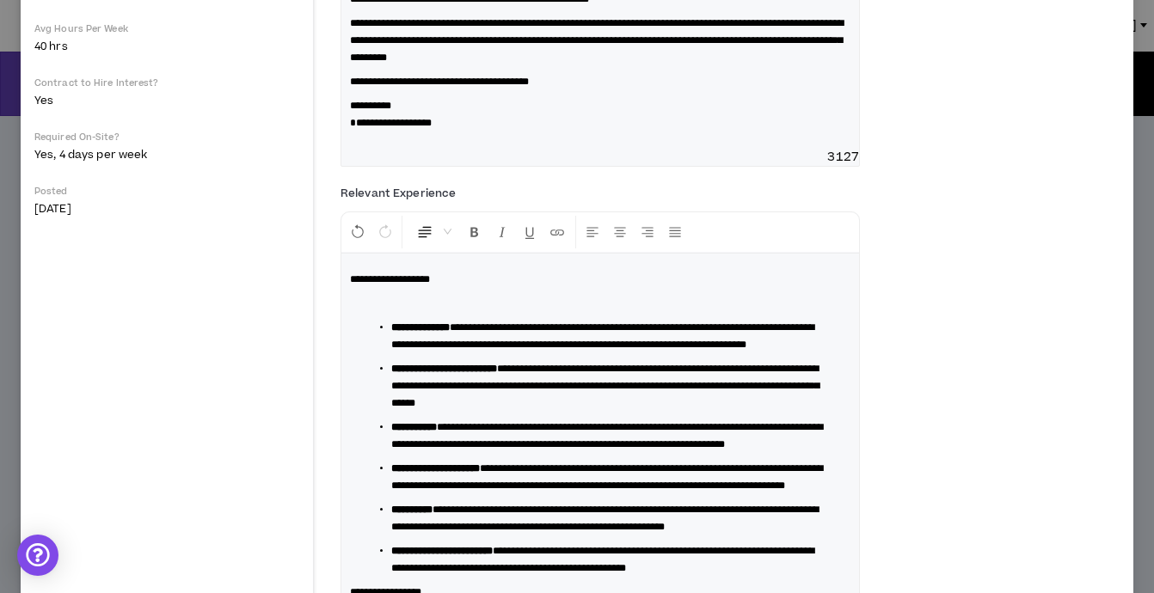
click at [447, 288] on p "**********" at bounding box center [600, 279] width 500 height 17
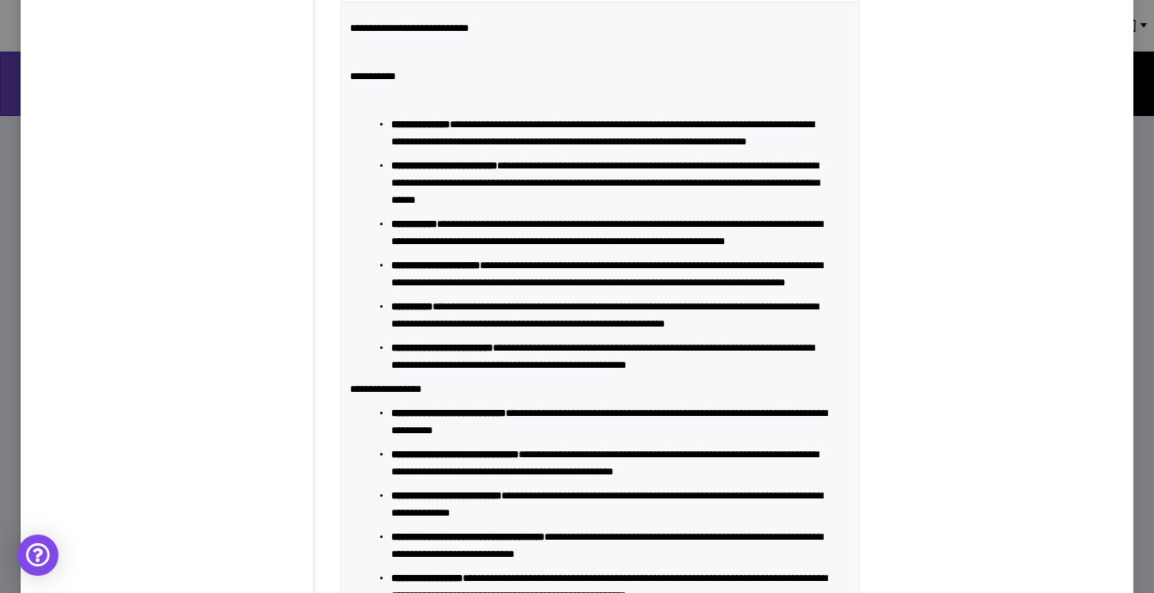
scroll to position [782, 0]
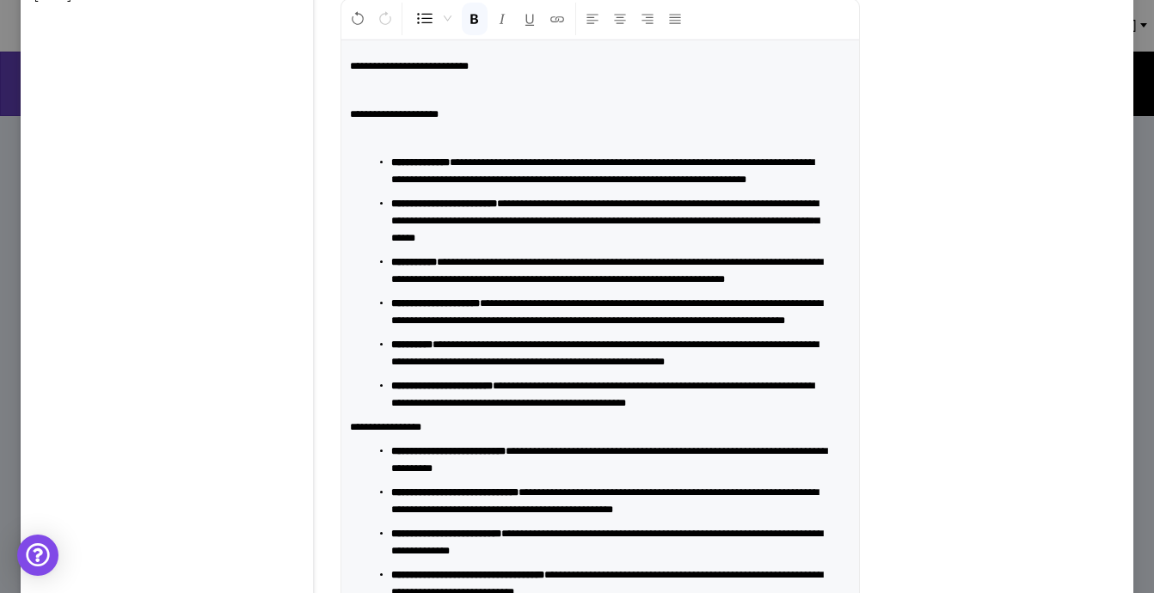
click at [352, 201] on div "**********" at bounding box center [599, 406] width 517 height 732
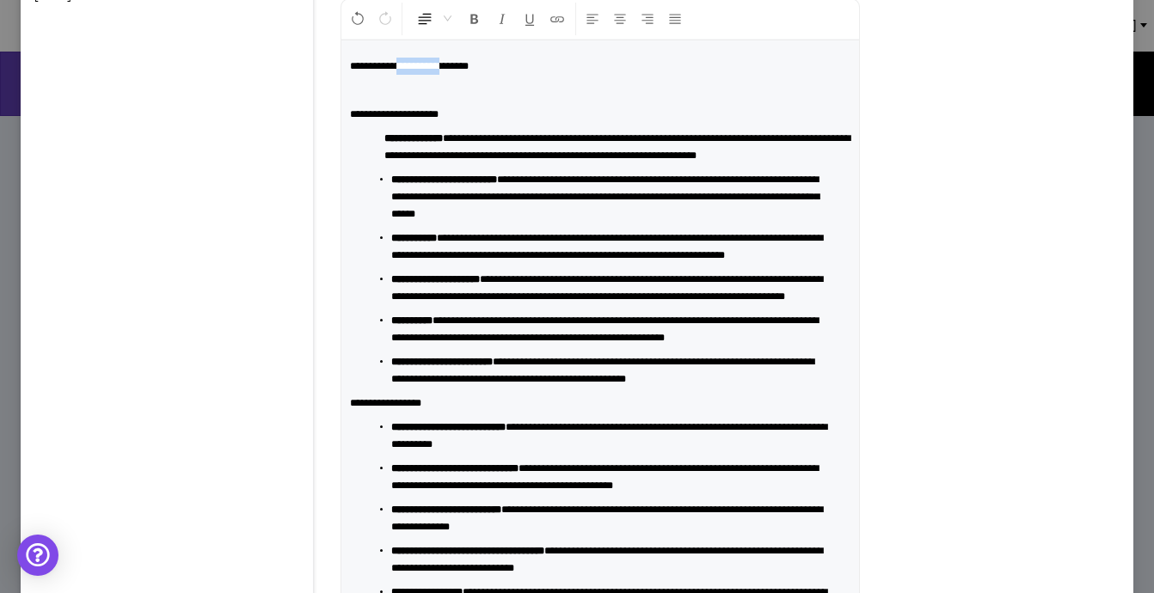
click at [389, 71] on span "**********" at bounding box center [409, 66] width 119 height 10
click at [416, 34] on span "Normal" at bounding box center [433, 18] width 35 height 31
click at [539, 99] on p at bounding box center [600, 90] width 500 height 17
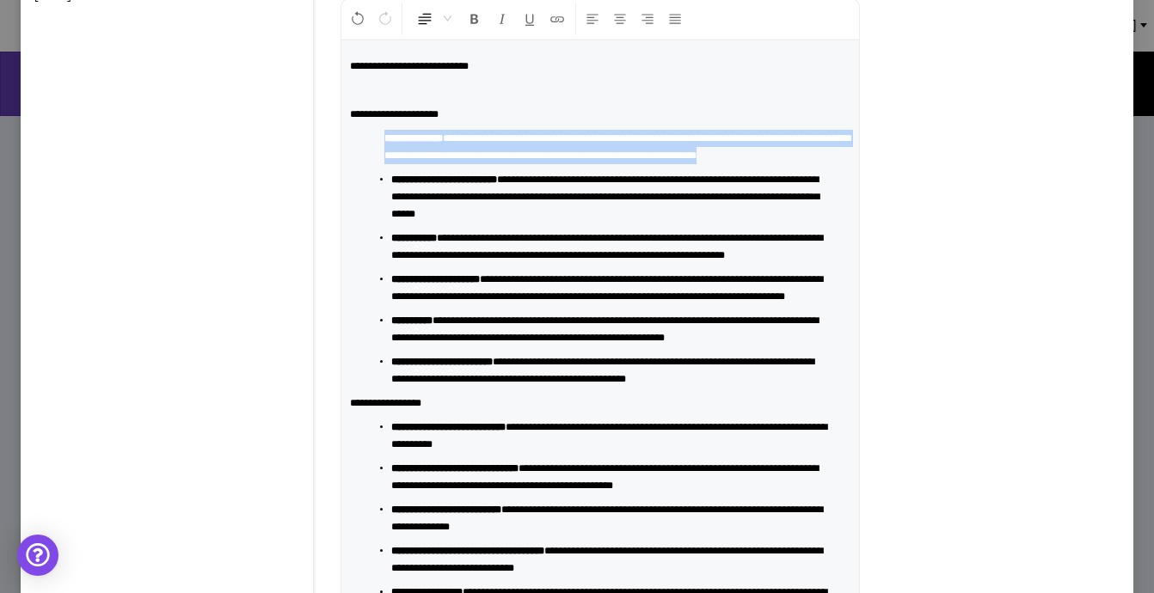
drag, startPoint x: 444, startPoint y: 226, endPoint x: 311, endPoint y: 191, distance: 137.8
click at [350, 164] on p "**********" at bounding box center [600, 147] width 500 height 34
click at [416, 34] on span "Normal" at bounding box center [433, 18] width 35 height 31
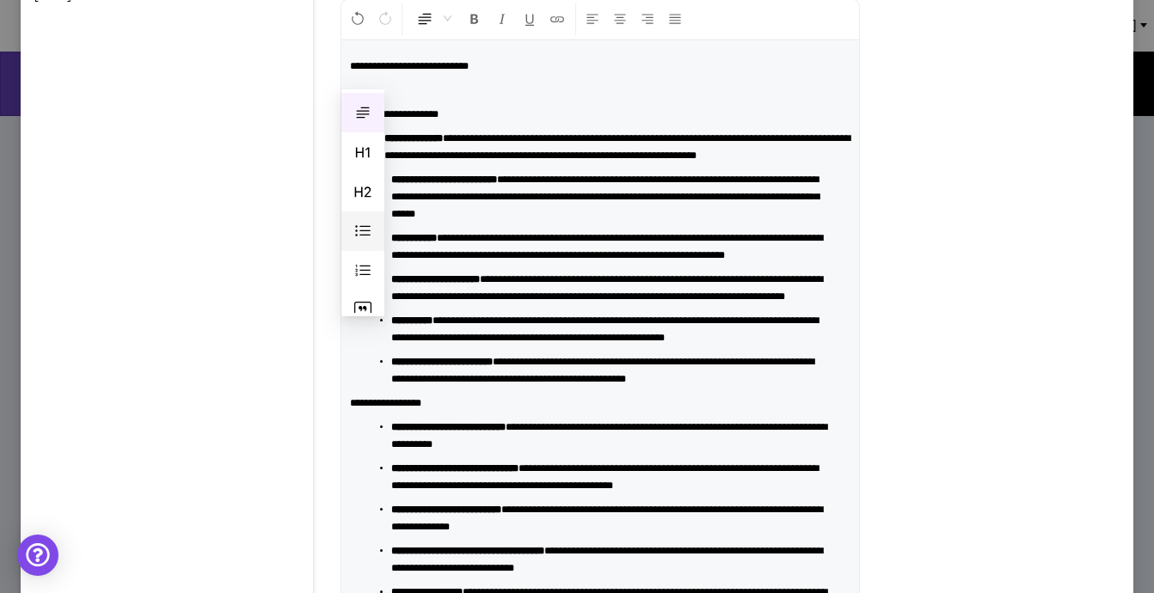
click at [361, 235] on span at bounding box center [362, 231] width 17 height 17
click at [474, 151] on div "**********" at bounding box center [599, 394] width 517 height 708
click at [440, 71] on span "**********" at bounding box center [409, 66] width 119 height 10
drag, startPoint x: 408, startPoint y: 117, endPoint x: 346, endPoint y: 116, distance: 61.9
click at [350, 71] on span "**********" at bounding box center [409, 66] width 119 height 10
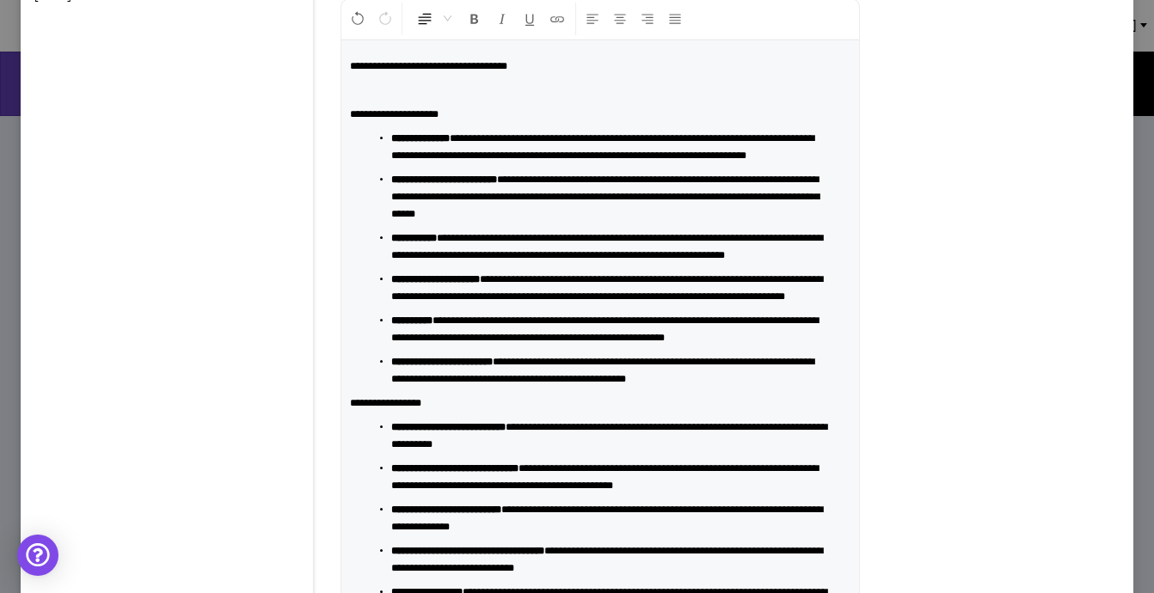
click at [364, 99] on p at bounding box center [600, 90] width 500 height 17
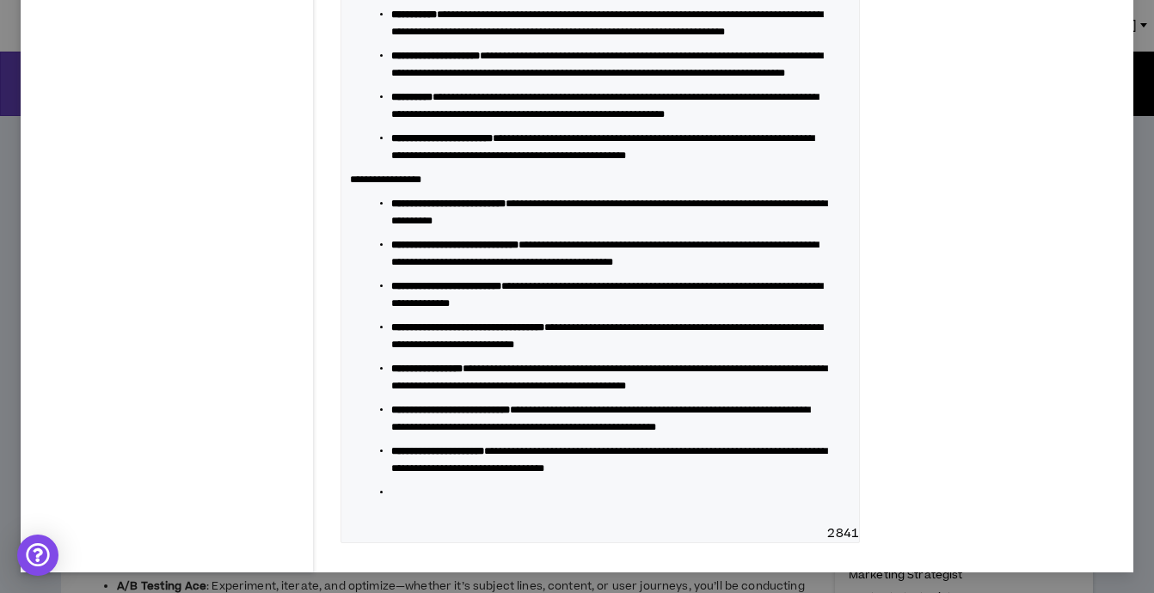
scroll to position [1102, 0]
click at [391, 497] on li at bounding box center [606, 492] width 431 height 17
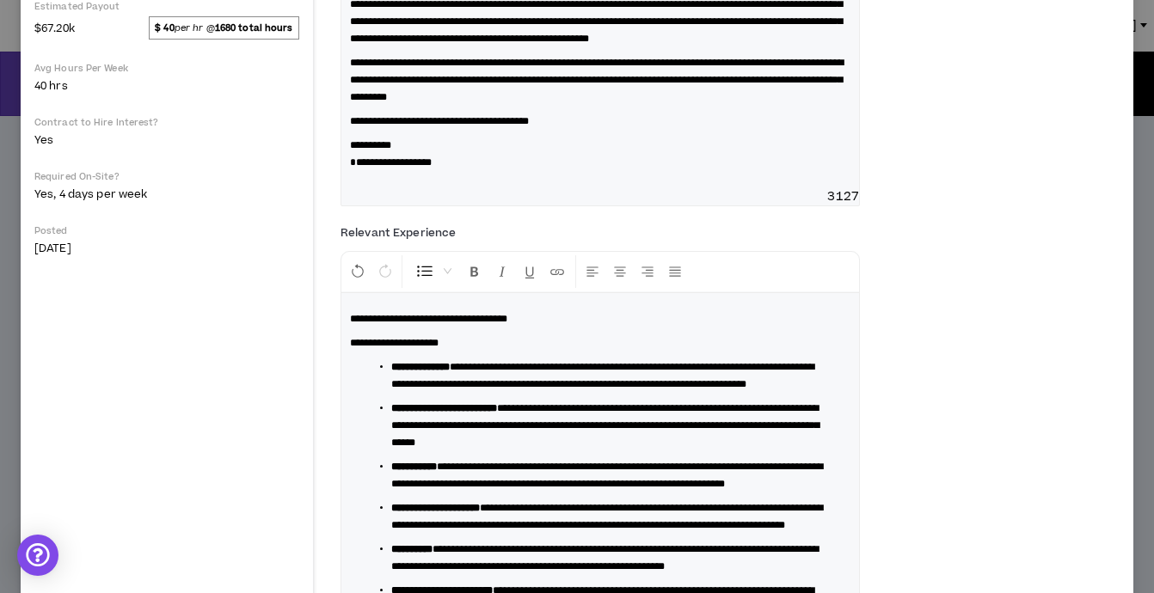
scroll to position [0, 0]
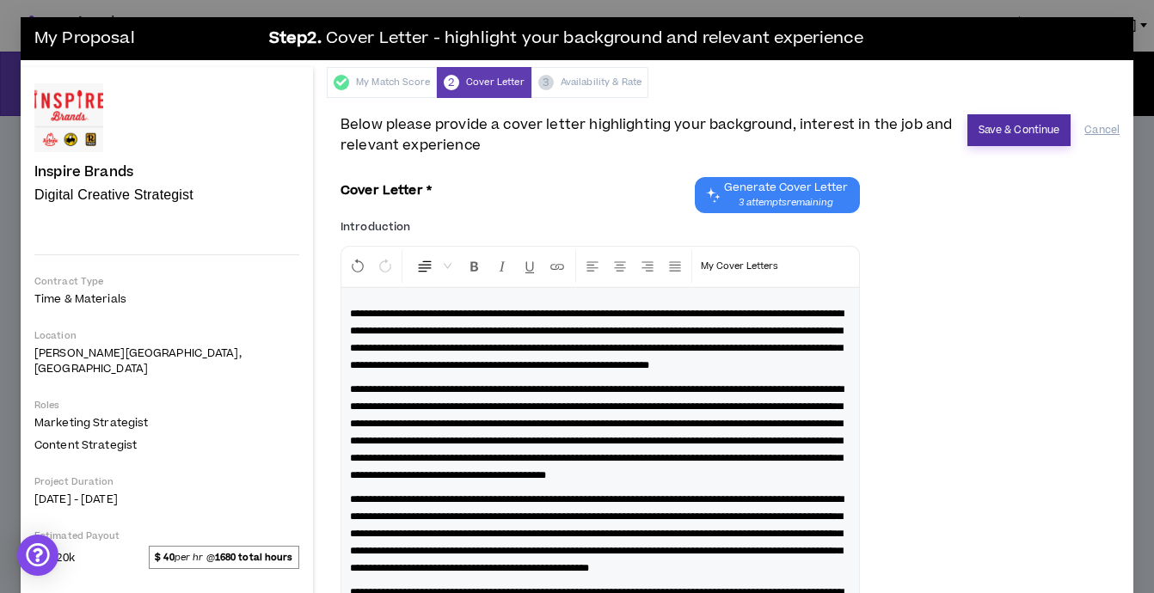
click at [1006, 133] on button "Save & Continue" at bounding box center [1019, 130] width 104 height 32
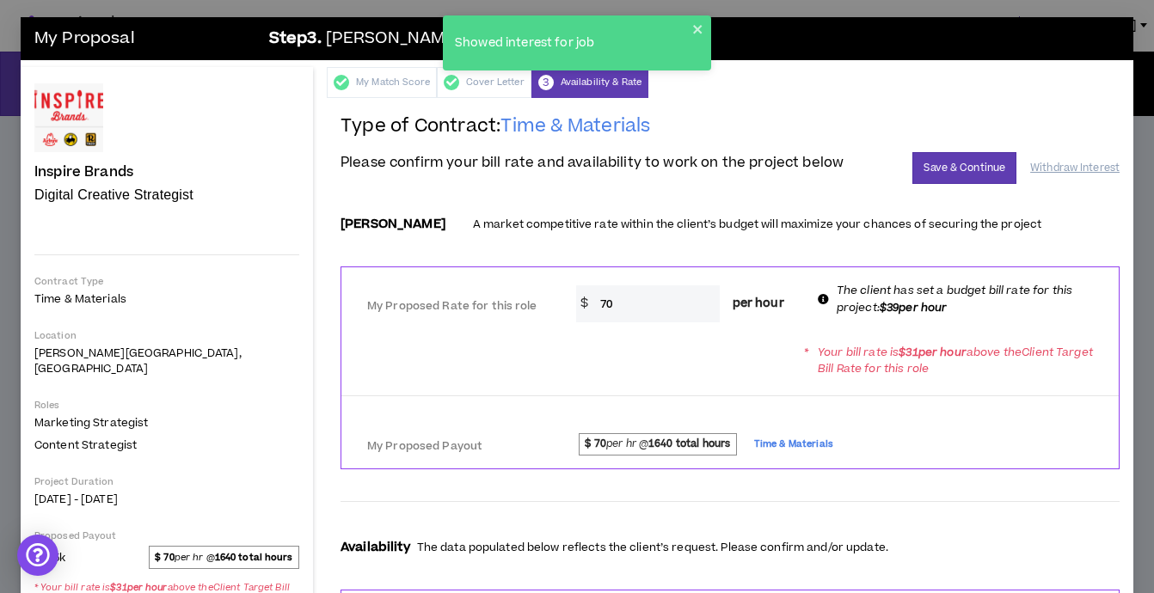
drag, startPoint x: 629, startPoint y: 310, endPoint x: 578, endPoint y: 303, distance: 51.2
click at [578, 303] on div "$ 70 per hour" at bounding box center [687, 303] width 222 height 37
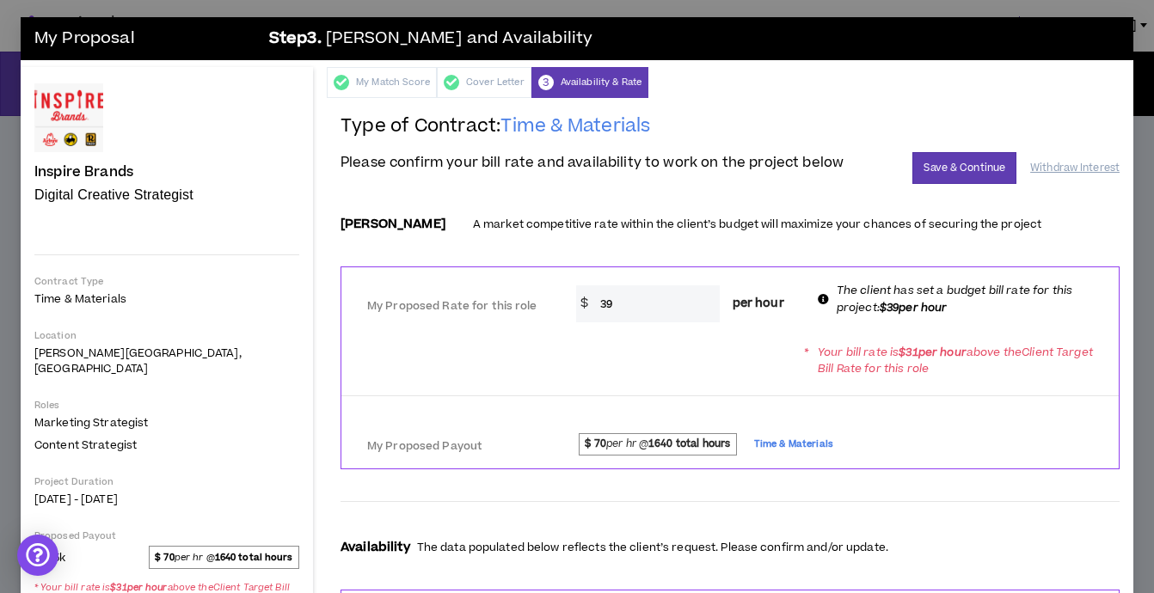
click at [810, 165] on span "Please confirm your bill rate and availability to work on the project below" at bounding box center [591, 162] width 503 height 21
click at [609, 310] on input "39" at bounding box center [655, 303] width 128 height 37
type input "3"
type input "40"
click at [627, 377] on div "* Your bill rate is $ 31 per hour above the Client Target Bill Rate for this ro…" at bounding box center [729, 360] width 777 height 48
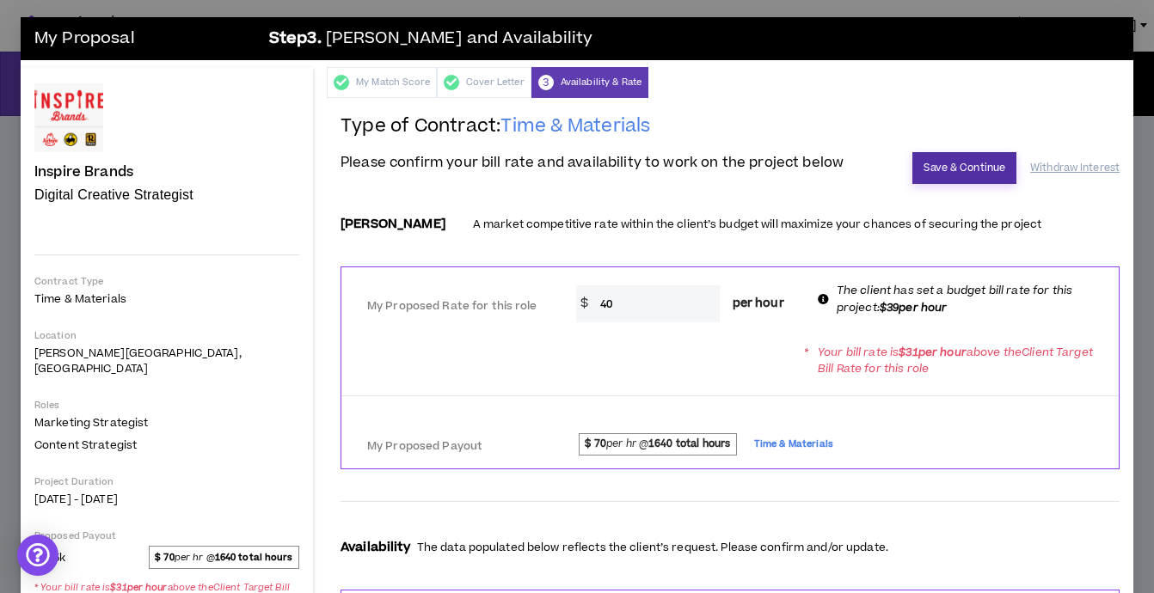
click at [965, 167] on button "Save & Continue" at bounding box center [964, 168] width 104 height 32
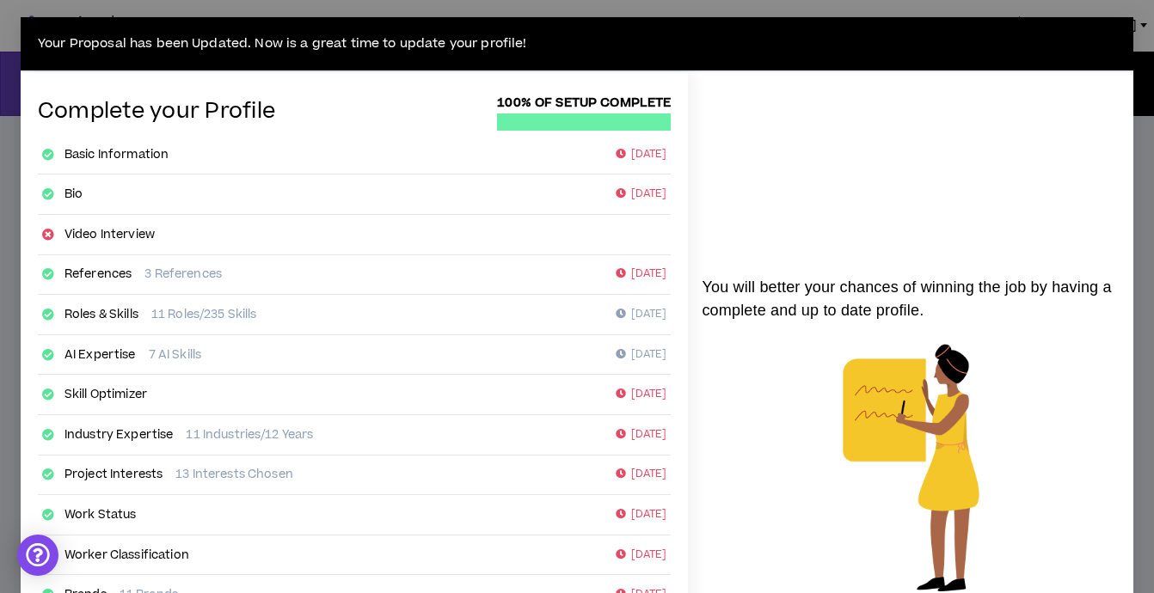
click at [33, 9] on div "Your Proposal has been Updated. Now is a great time to update your profile! Com…" at bounding box center [577, 296] width 1154 height 593
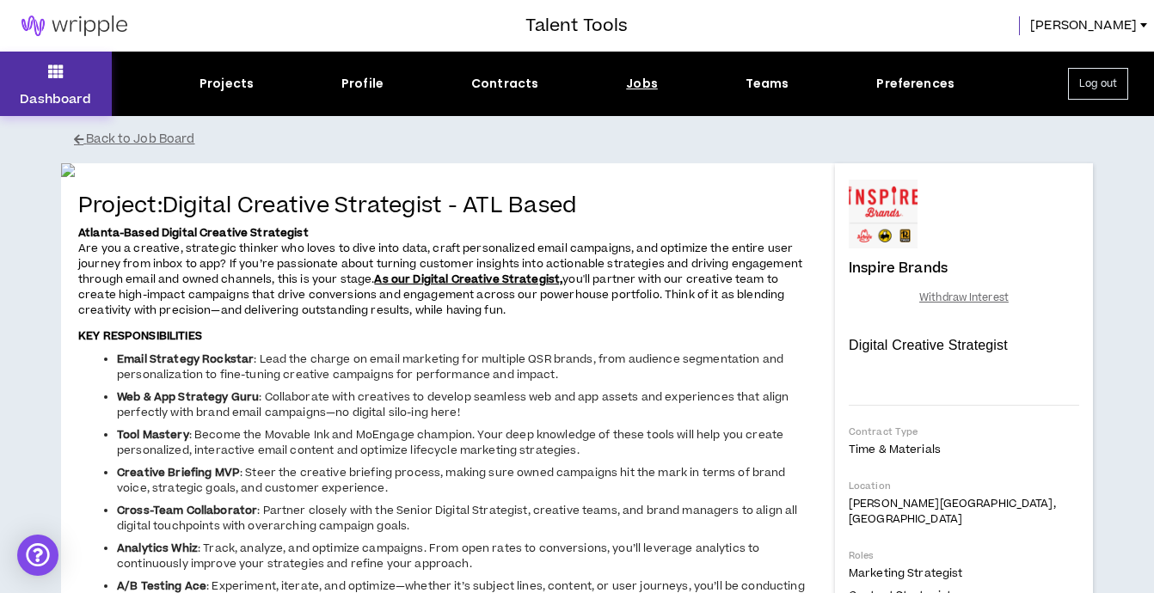
click at [49, 80] on icon at bounding box center [55, 71] width 15 height 24
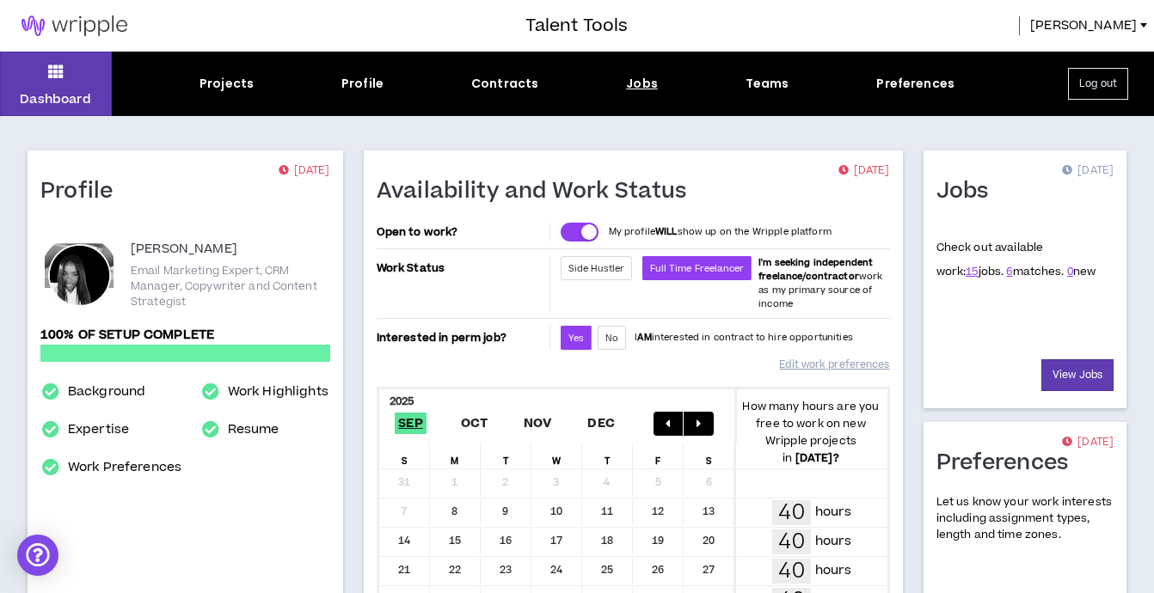
click at [644, 85] on div "Jobs" at bounding box center [642, 84] width 32 height 18
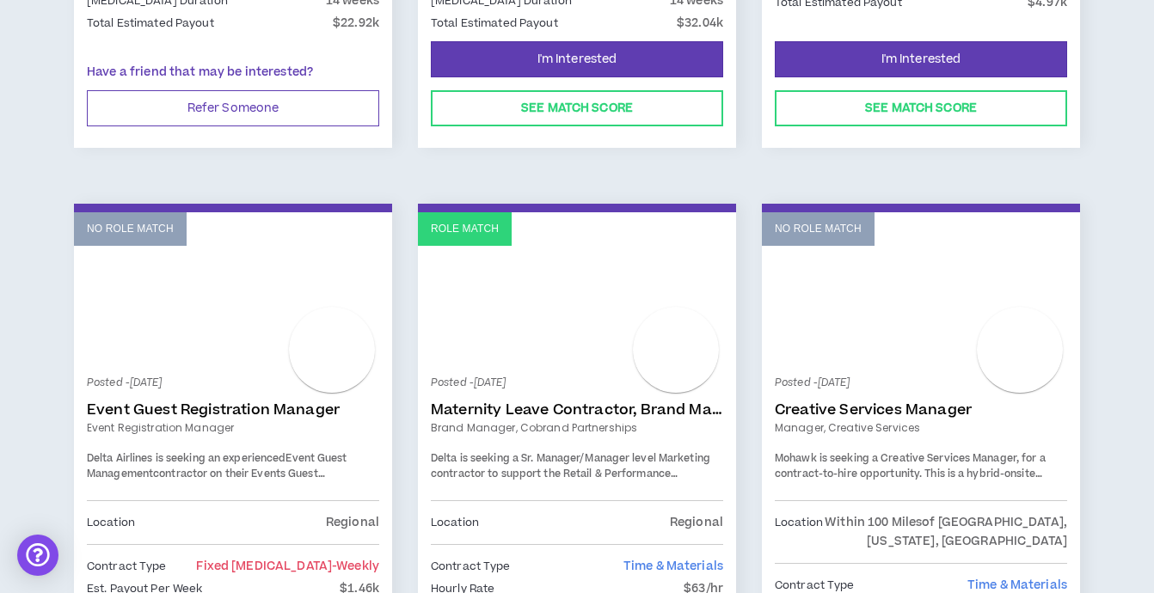
scroll to position [1501, 0]
